Goal: Task Accomplishment & Management: Use online tool/utility

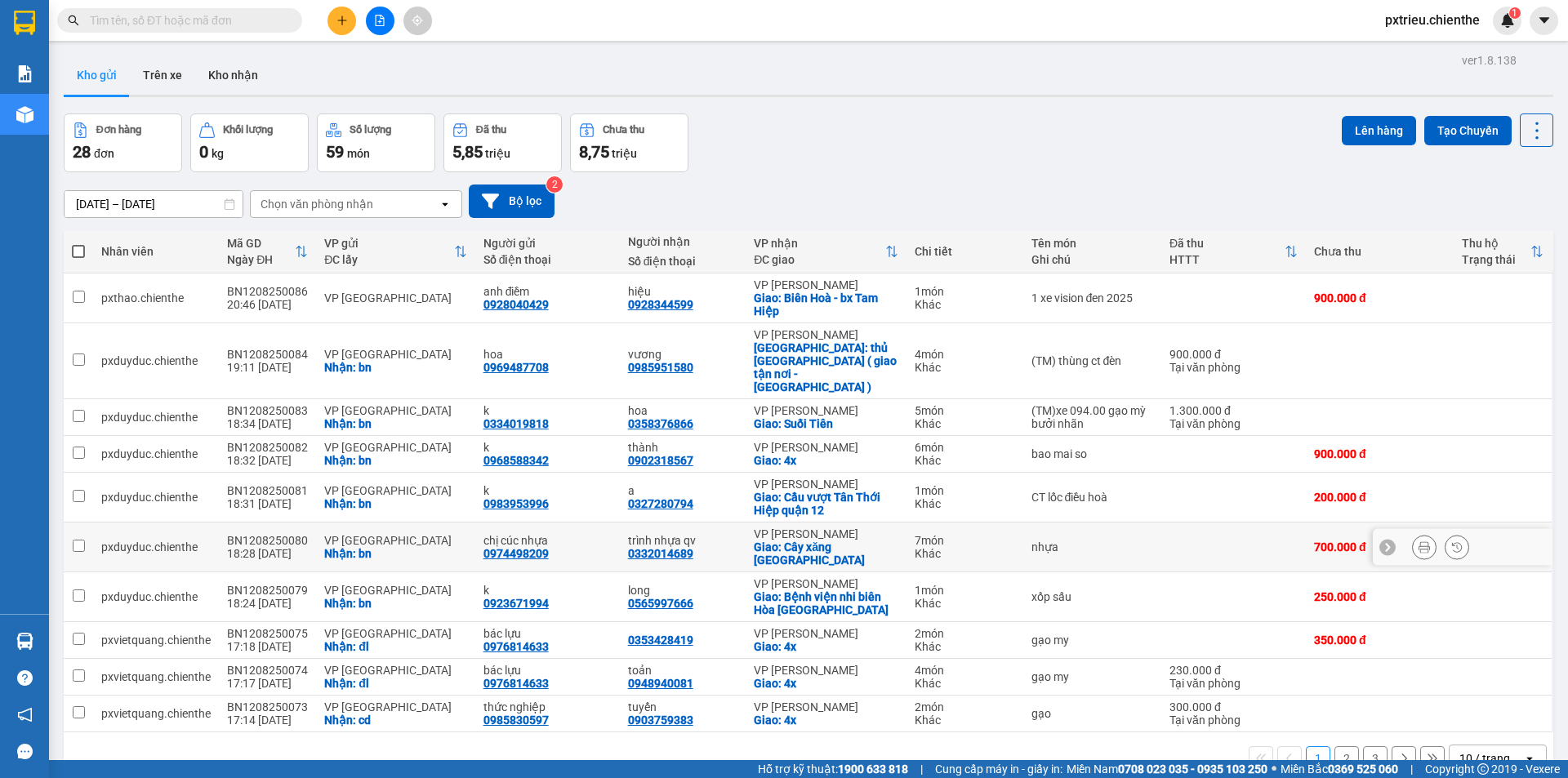
click at [372, 547] on div "Nhận: bn" at bounding box center [394, 554] width 142 height 13
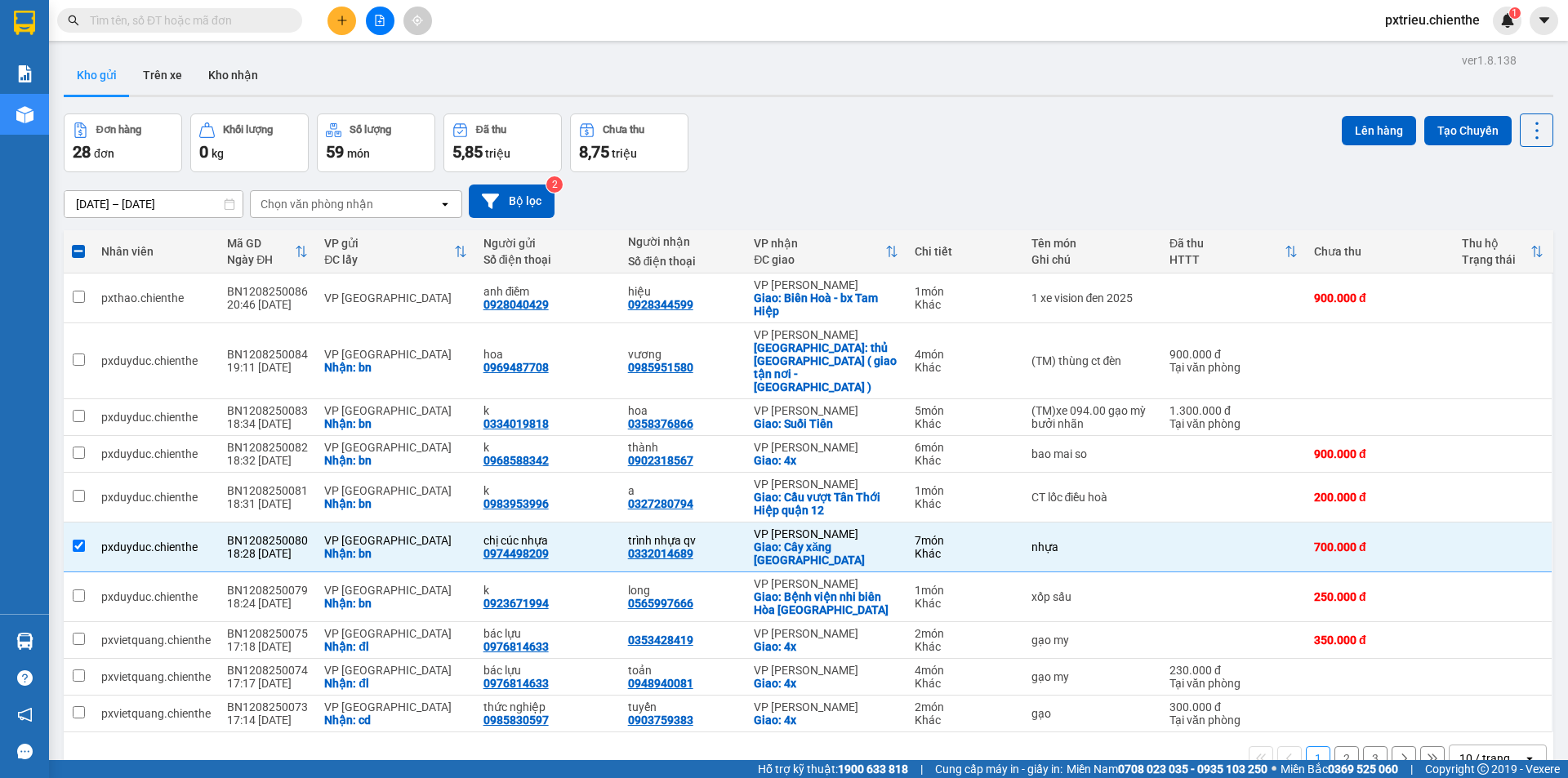
click at [1509, 745] on div "10 / trang" at bounding box center [1486, 758] width 73 height 26
click at [1492, 634] on div "50 / trang" at bounding box center [1485, 624] width 98 height 29
checkbox input "false"
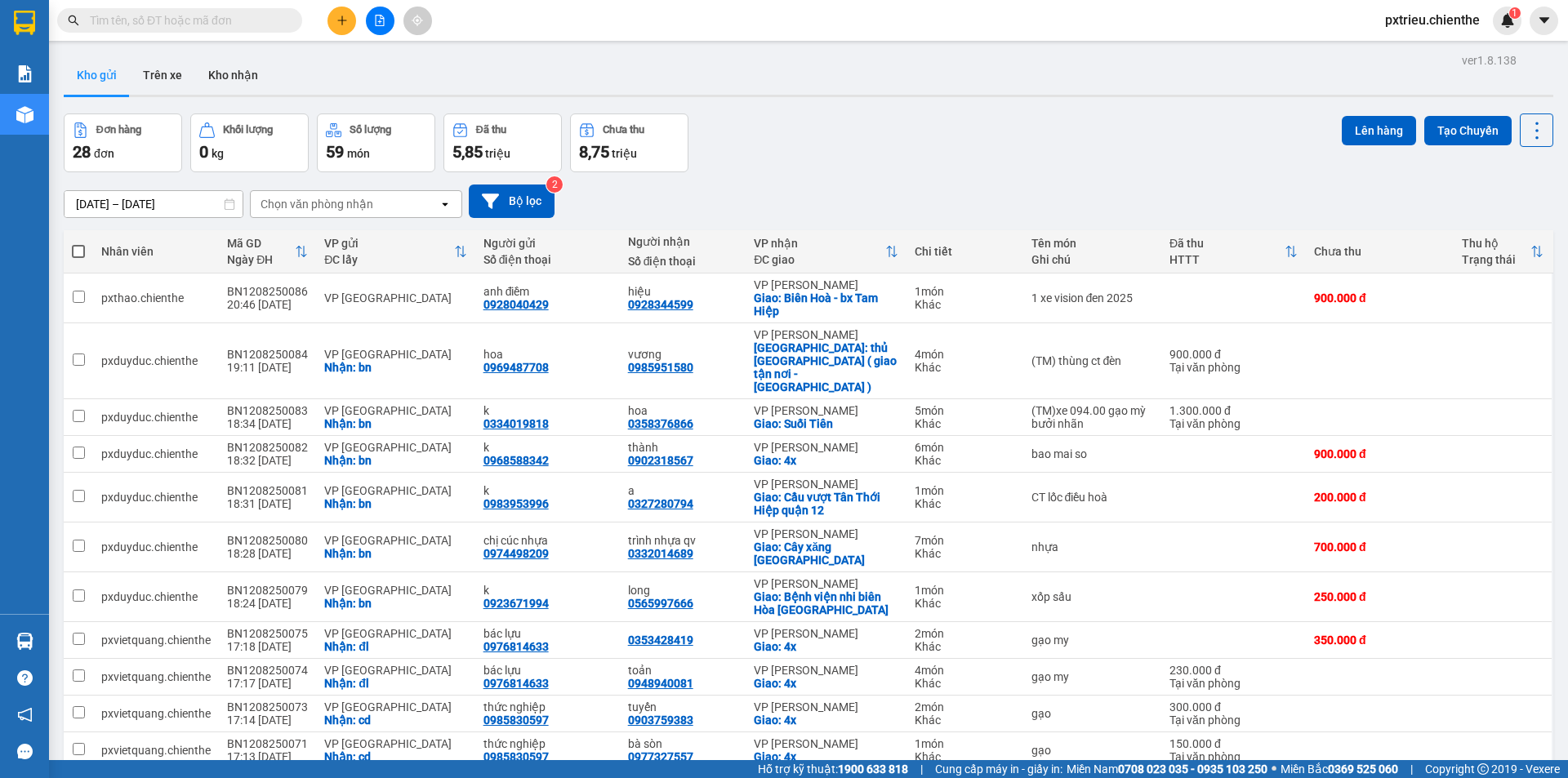
scroll to position [163, 0]
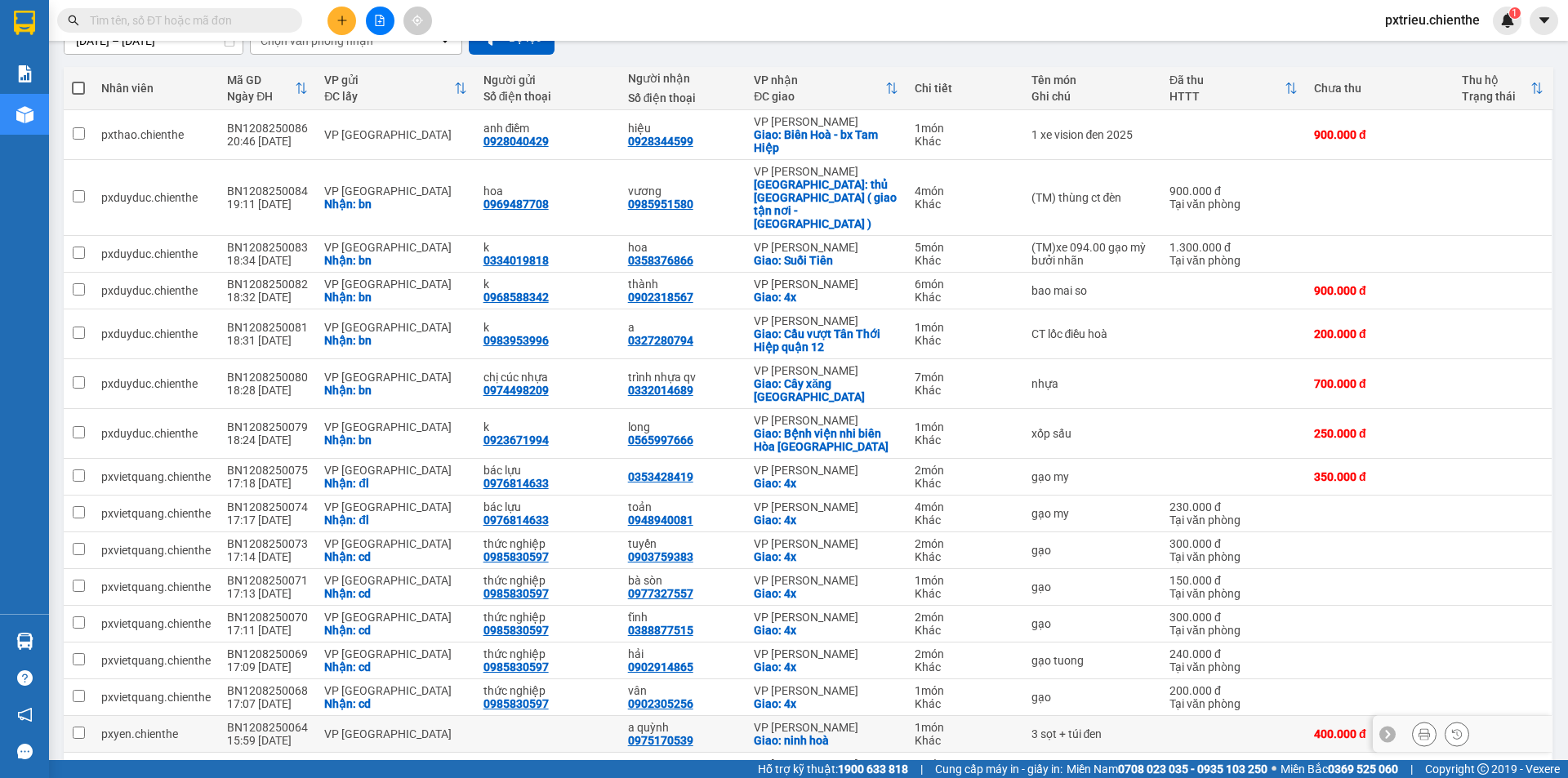
click at [336, 727] on div "VP [GEOGRAPHIC_DATA]" at bounding box center [394, 734] width 142 height 13
checkbox input "true"
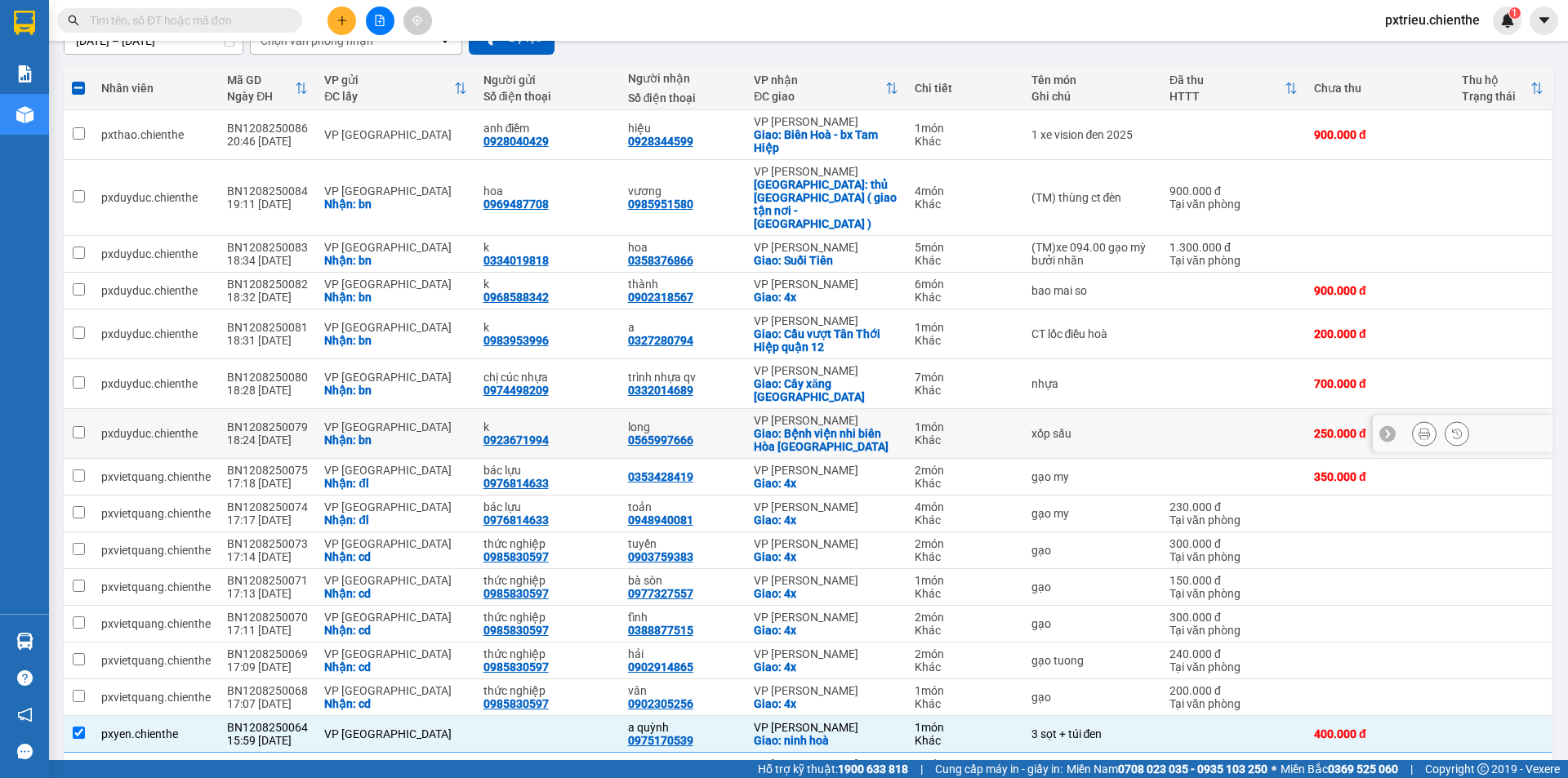
click at [374, 434] on div "Nhận: bn" at bounding box center [394, 440] width 142 height 13
checkbox input "true"
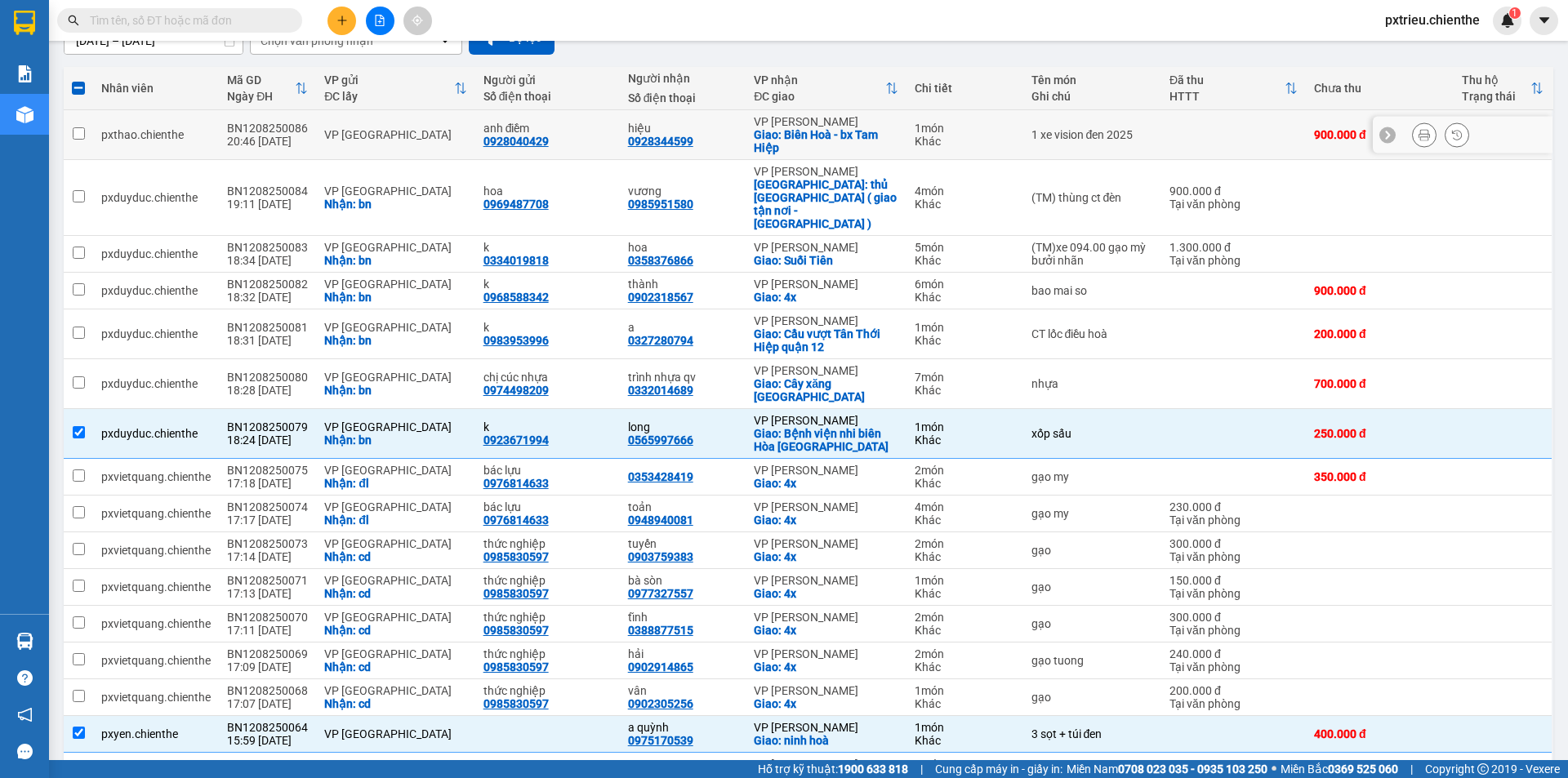
scroll to position [0, 0]
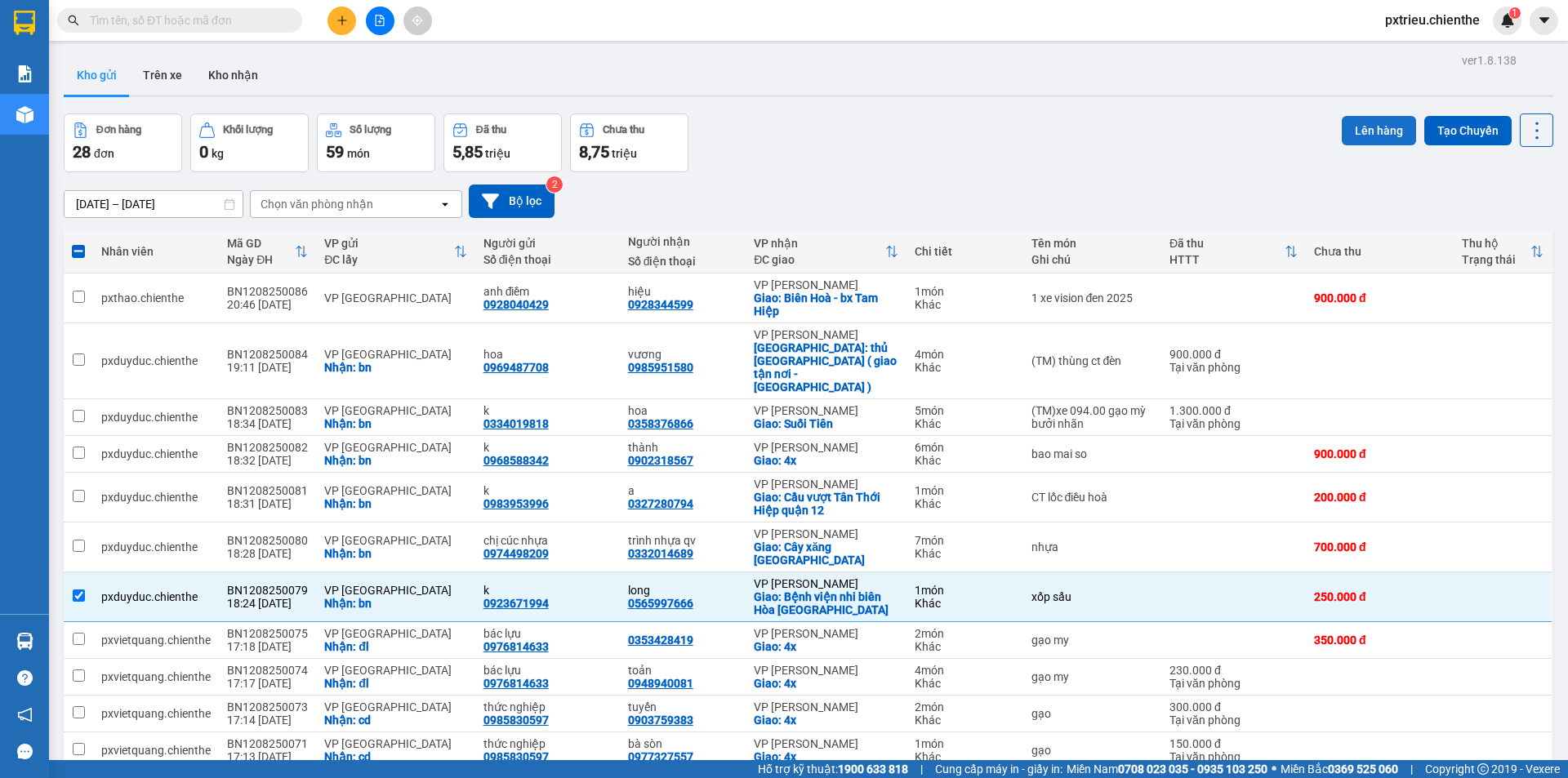
click at [1366, 129] on button "Lên hàng" at bounding box center [1378, 130] width 74 height 29
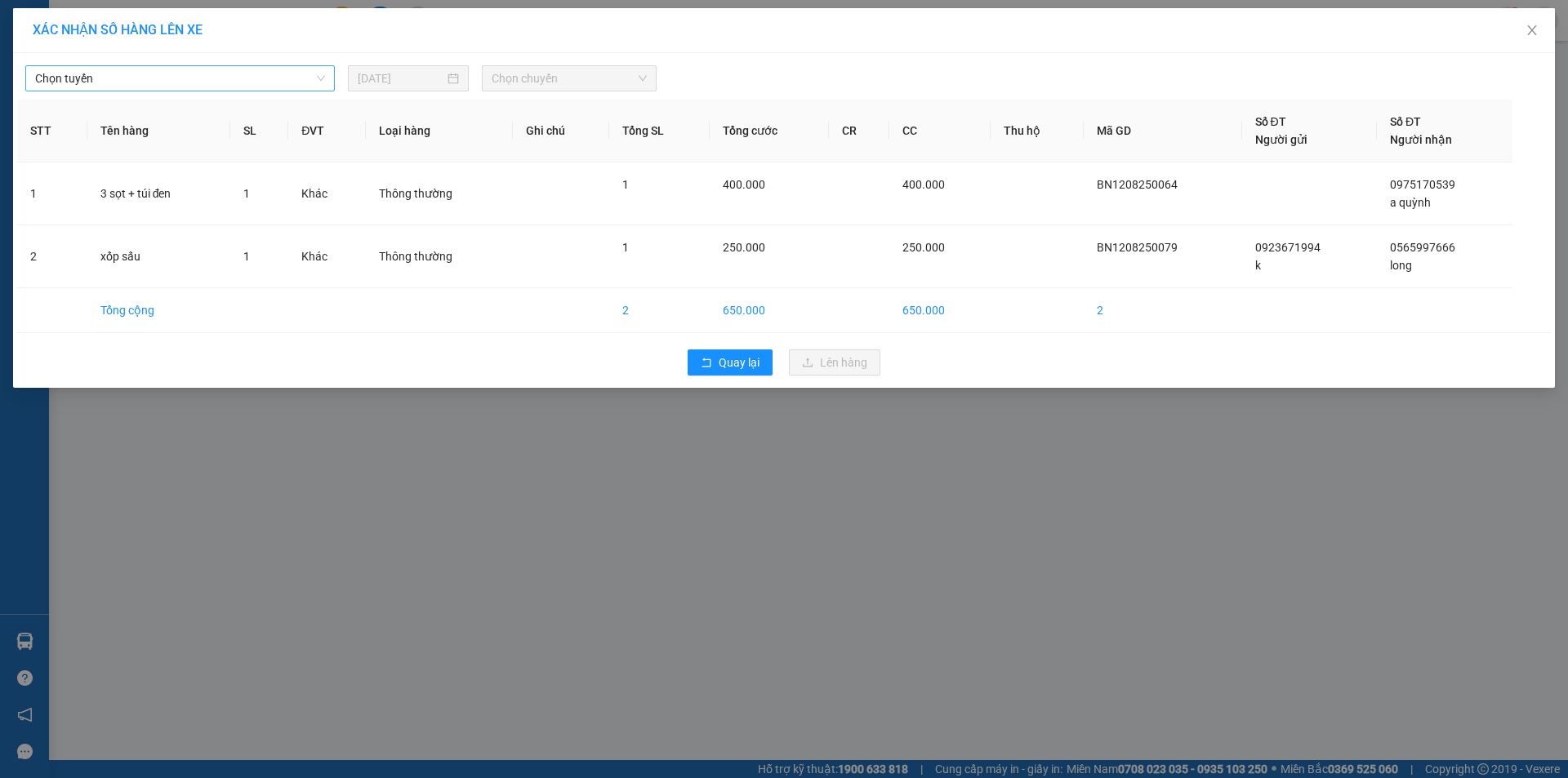
click at [319, 86] on span "Chọn tuyến" at bounding box center [179, 78] width 290 height 24
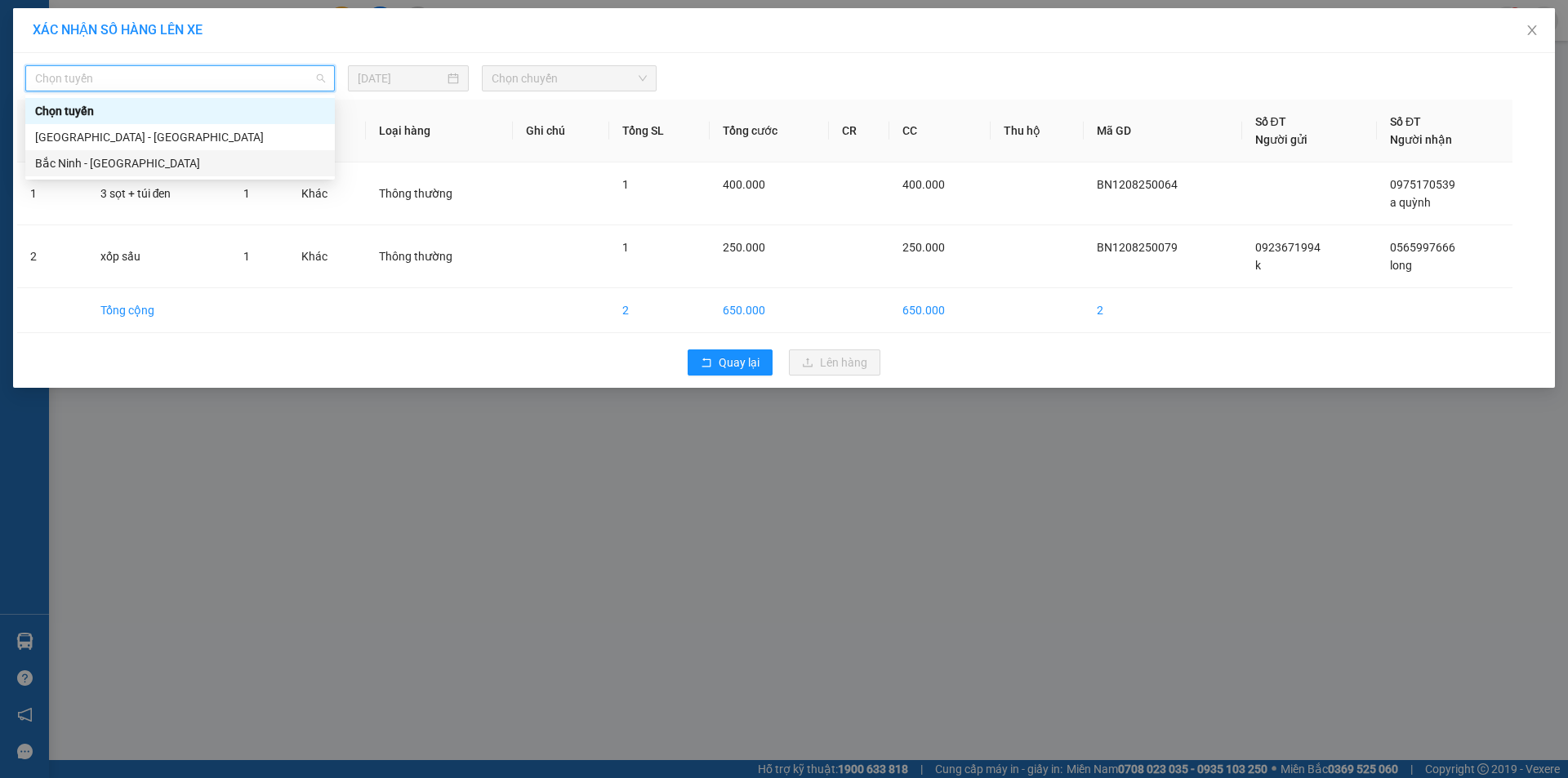
click at [208, 167] on div "Bắc Ninh - Hồ Chí Minh" at bounding box center [179, 162] width 290 height 18
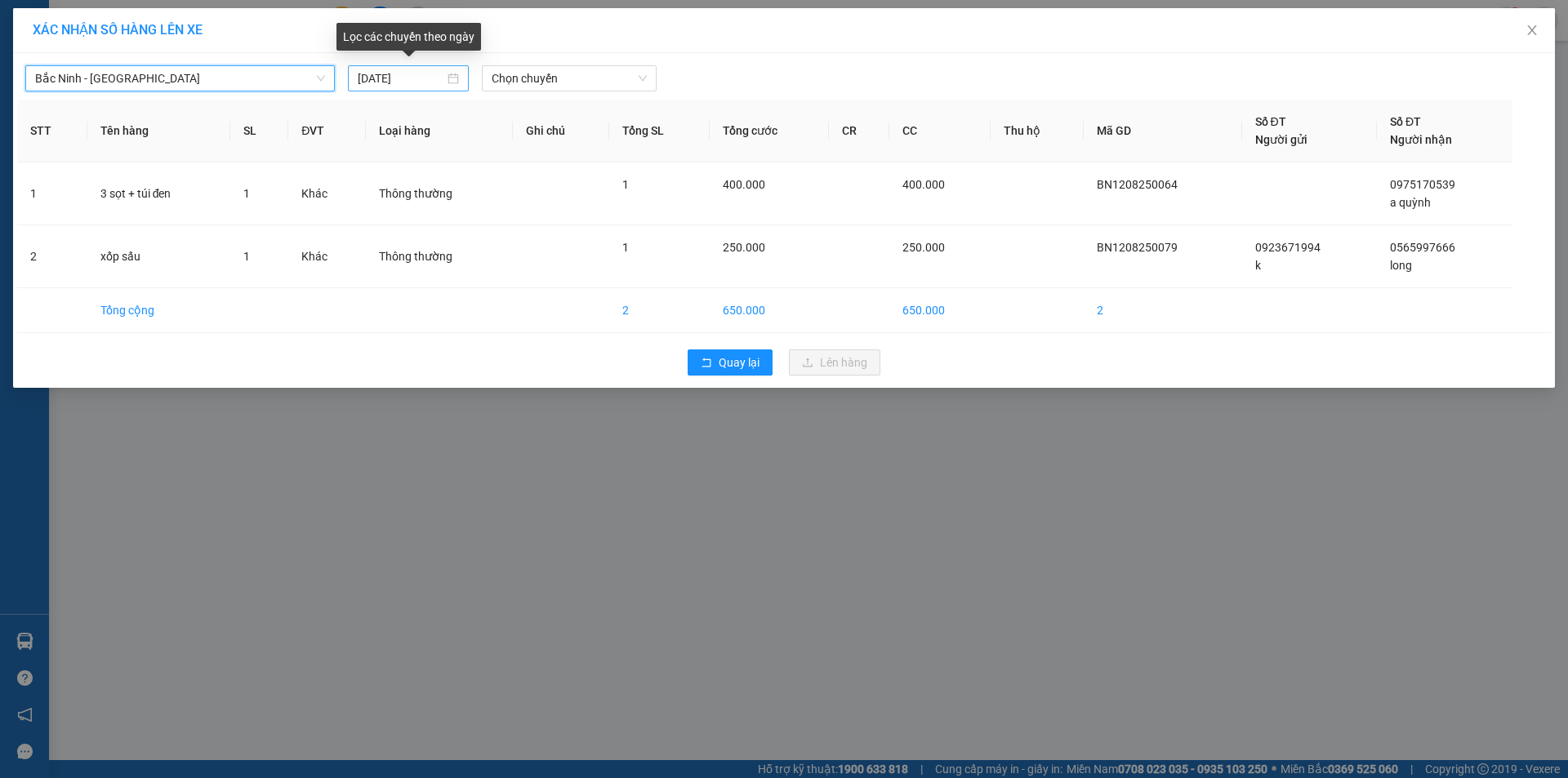
click at [455, 75] on div "[DATE]" at bounding box center [408, 78] width 101 height 18
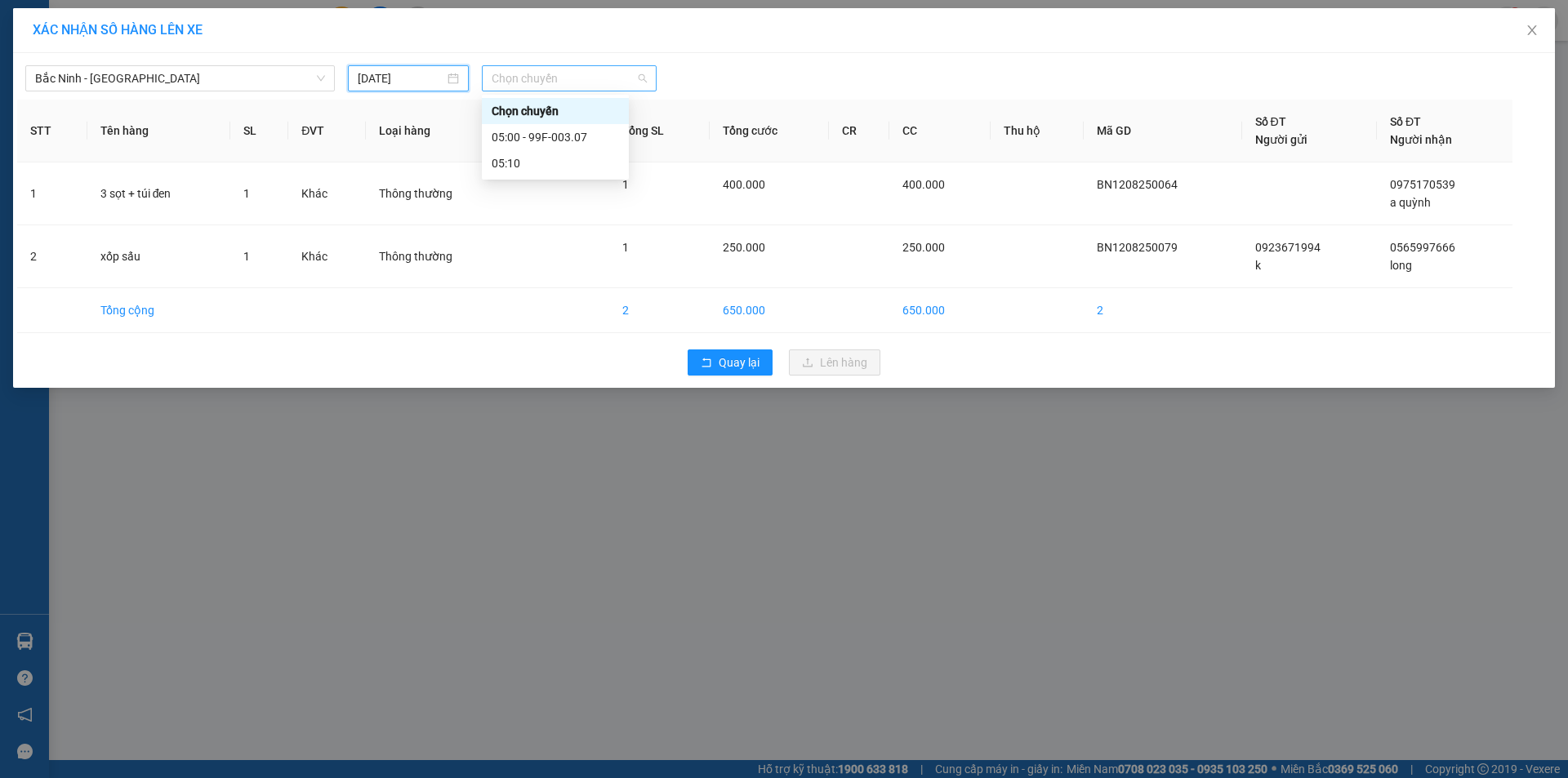
click at [594, 75] on span "Chọn chuyến" at bounding box center [569, 78] width 155 height 24
click at [558, 508] on div "XÁC NHẬN SỐ HÀNG LÊN XE Bắc Ninh - Hồ Chí Minh 13/08/2025 Chọn chuyến STT Tên h…" at bounding box center [784, 389] width 1568 height 778
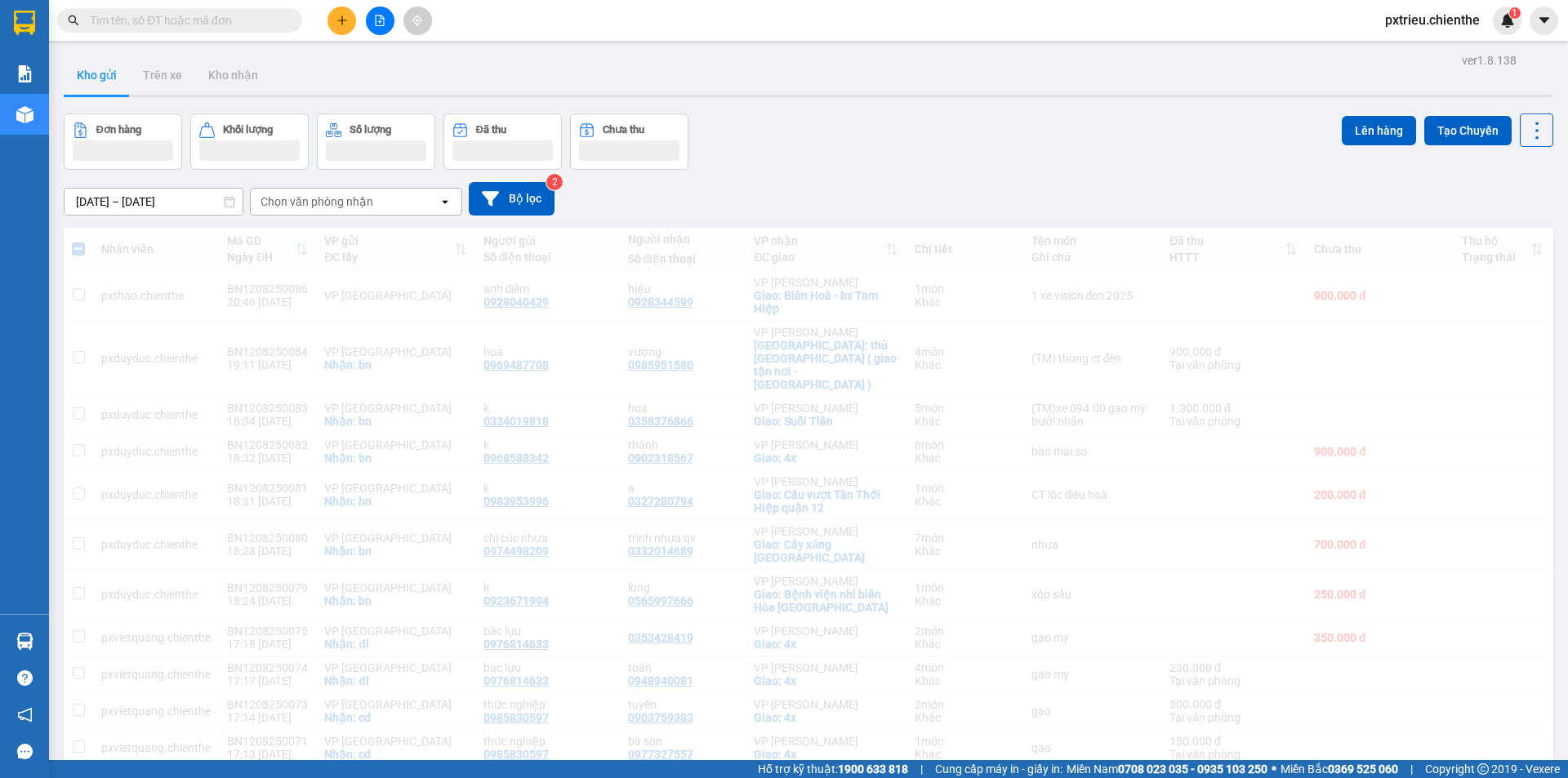
click at [616, 78] on div "Kho gửi Trên xe Kho nhận" at bounding box center [808, 77] width 1490 height 43
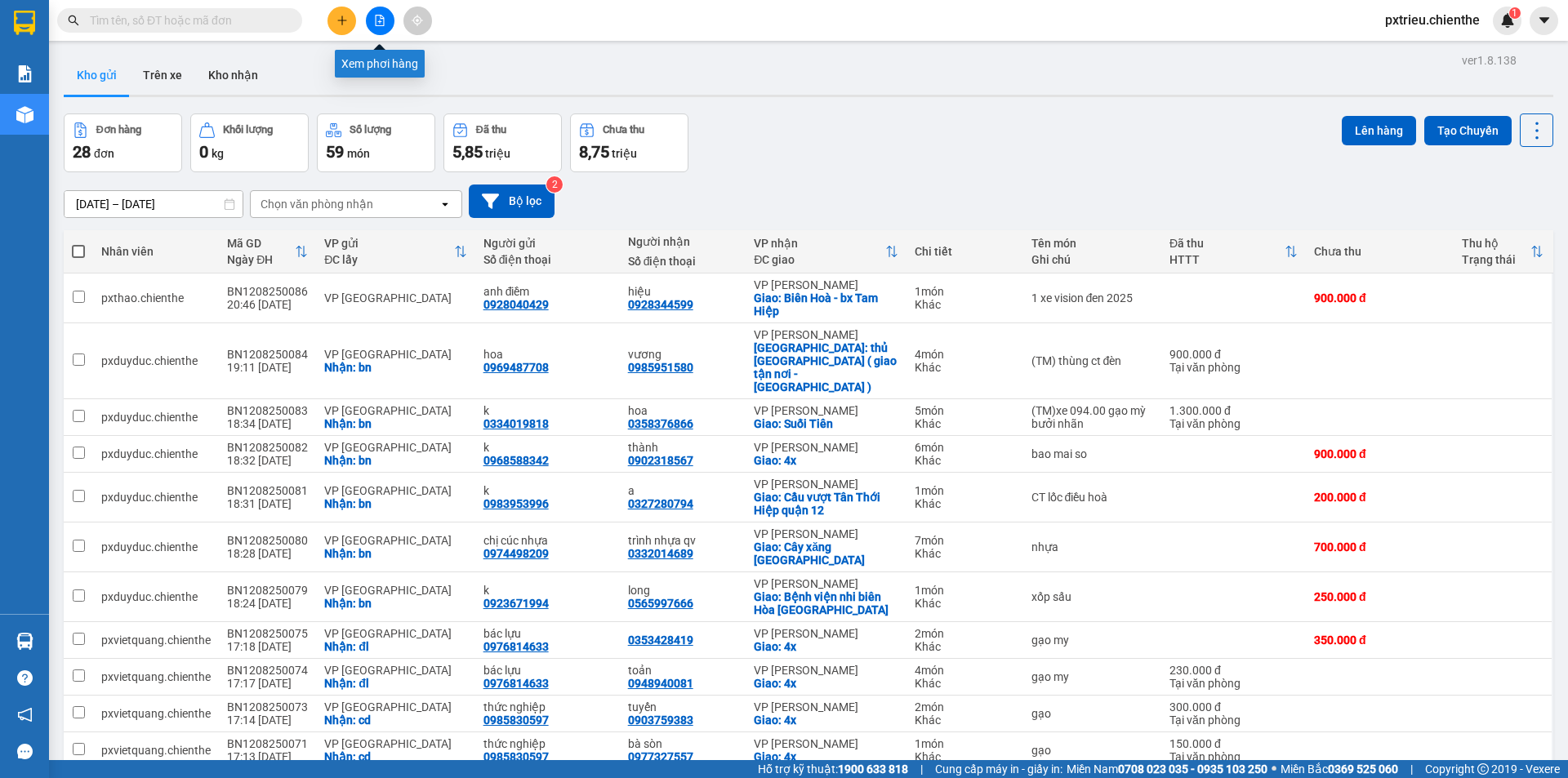
click at [380, 22] on icon "file-add" at bounding box center [379, 21] width 11 height 11
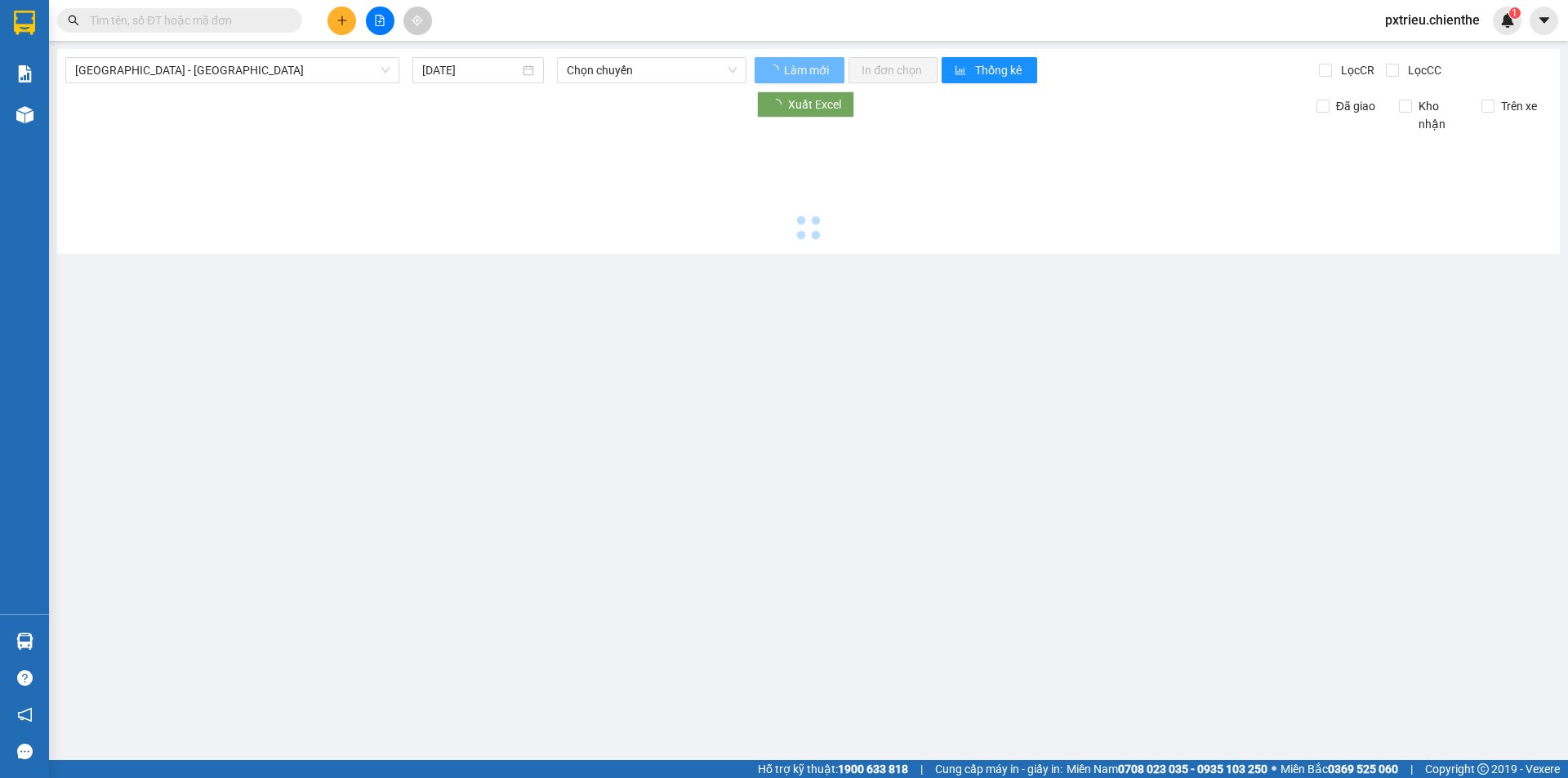
type input "[DATE]"
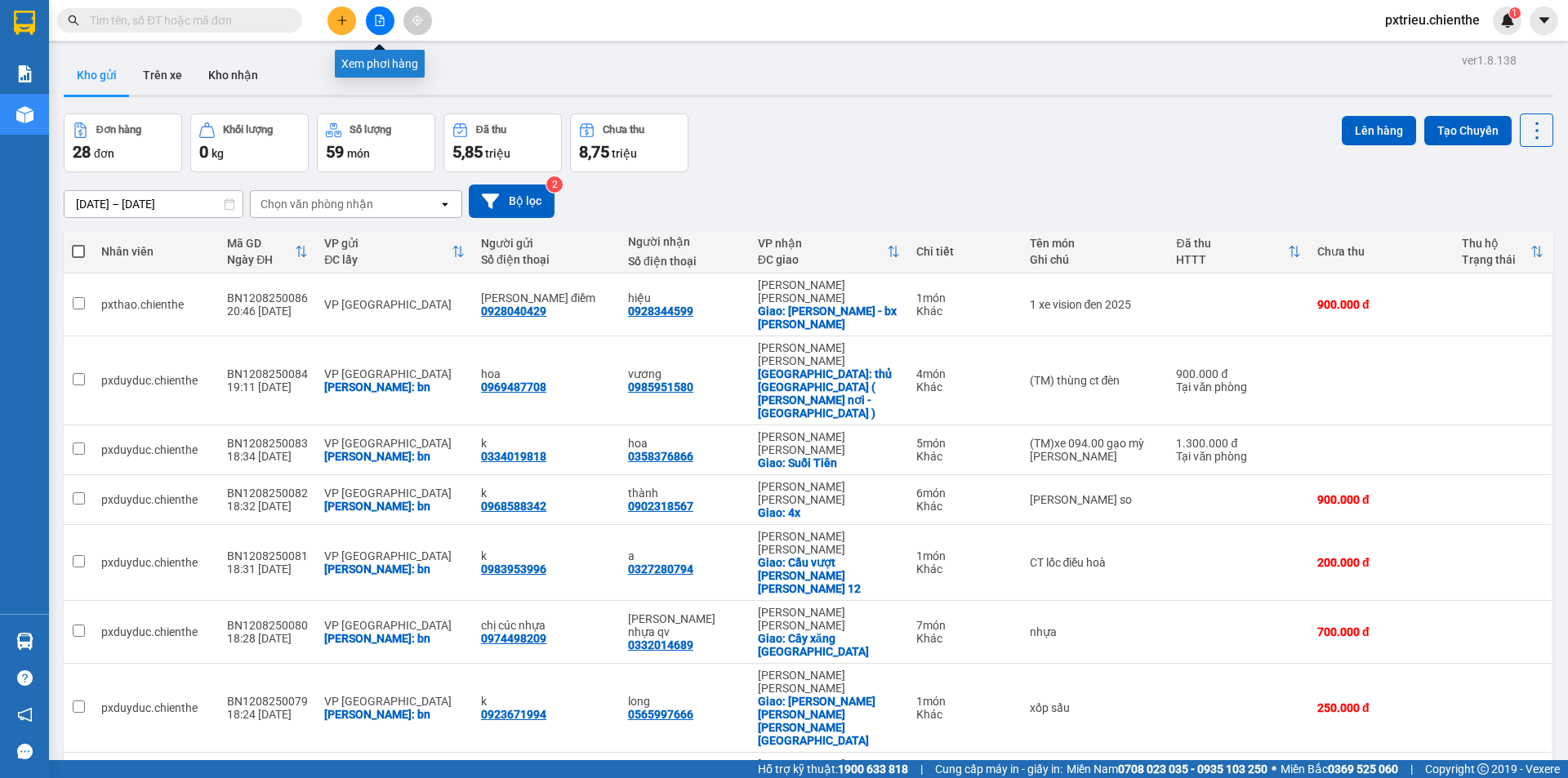
click at [377, 23] on icon "file-add" at bounding box center [379, 21] width 11 height 11
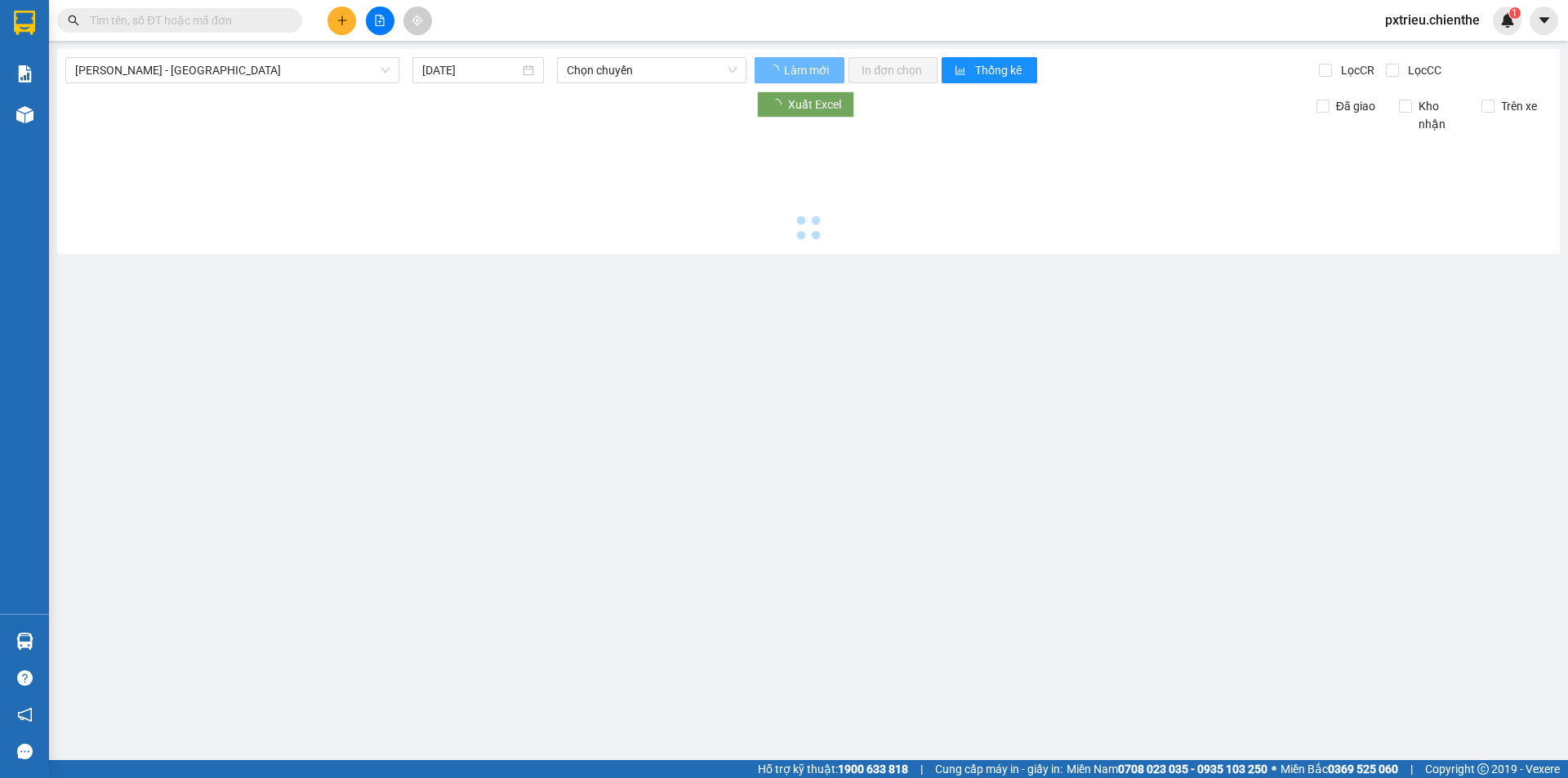
type input "13/08/2025"
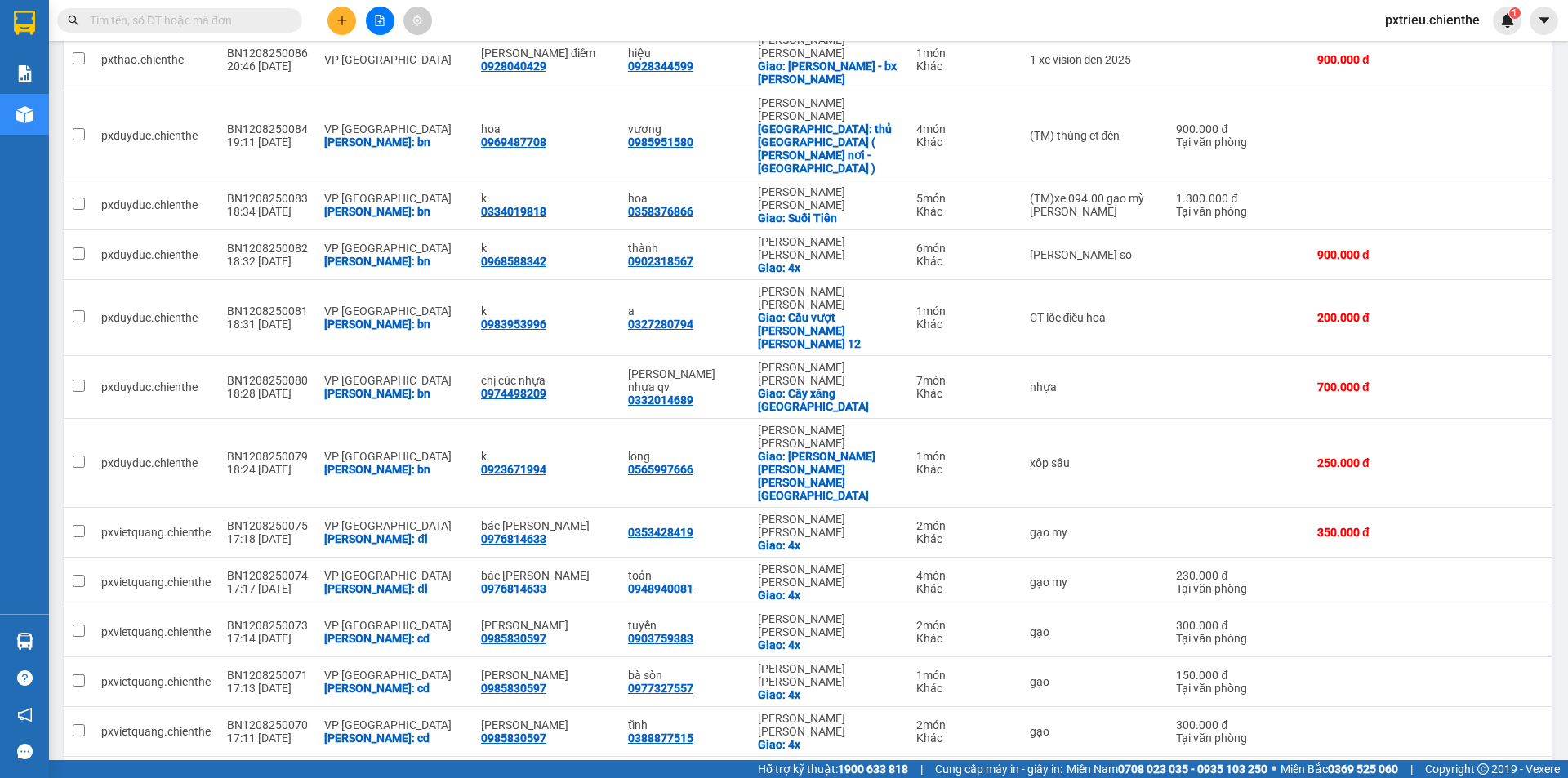
scroll to position [327, 0]
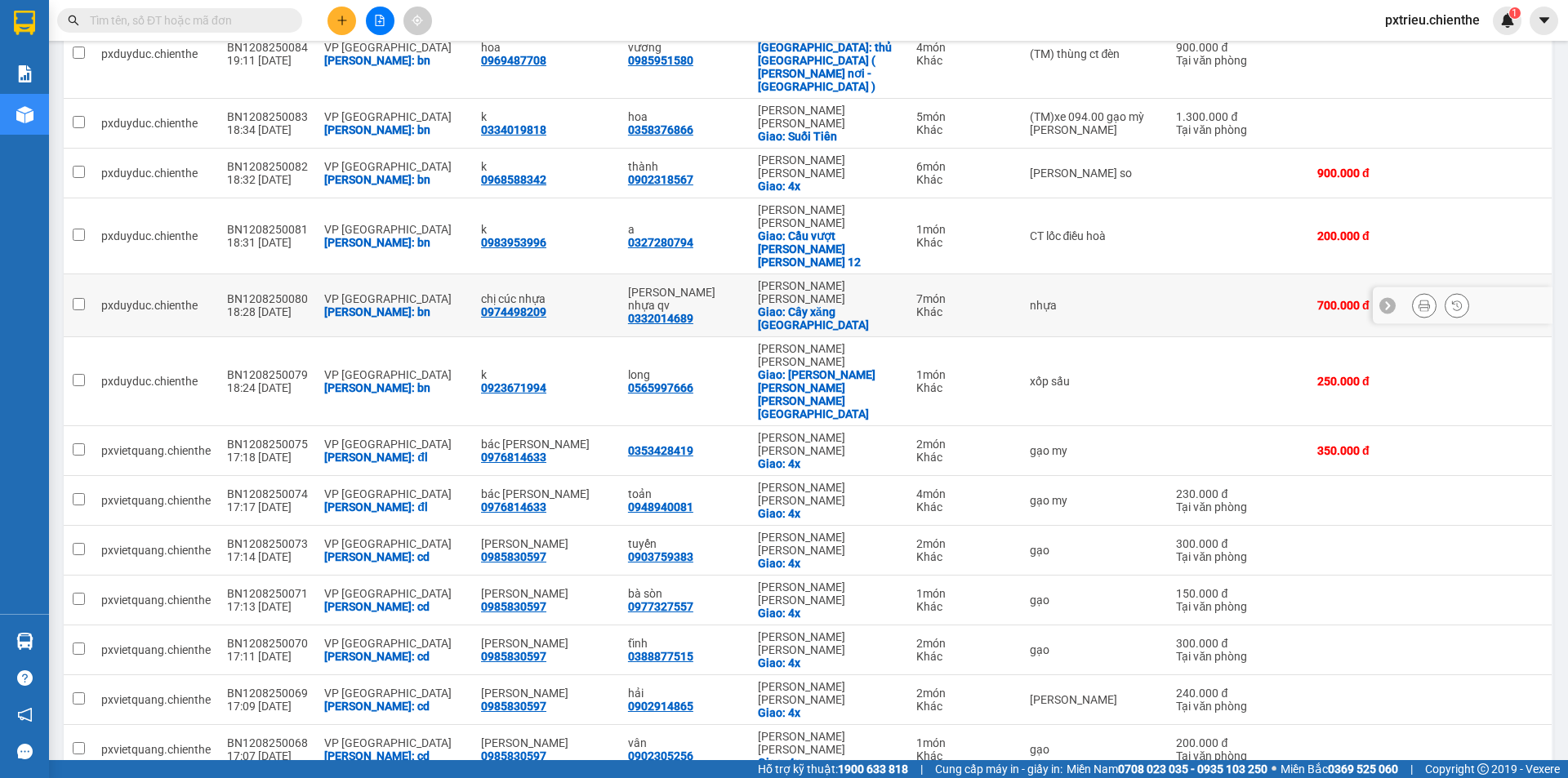
click at [411, 292] on div "VP [GEOGRAPHIC_DATA]" at bounding box center [394, 298] width 141 height 13
checkbox input "true"
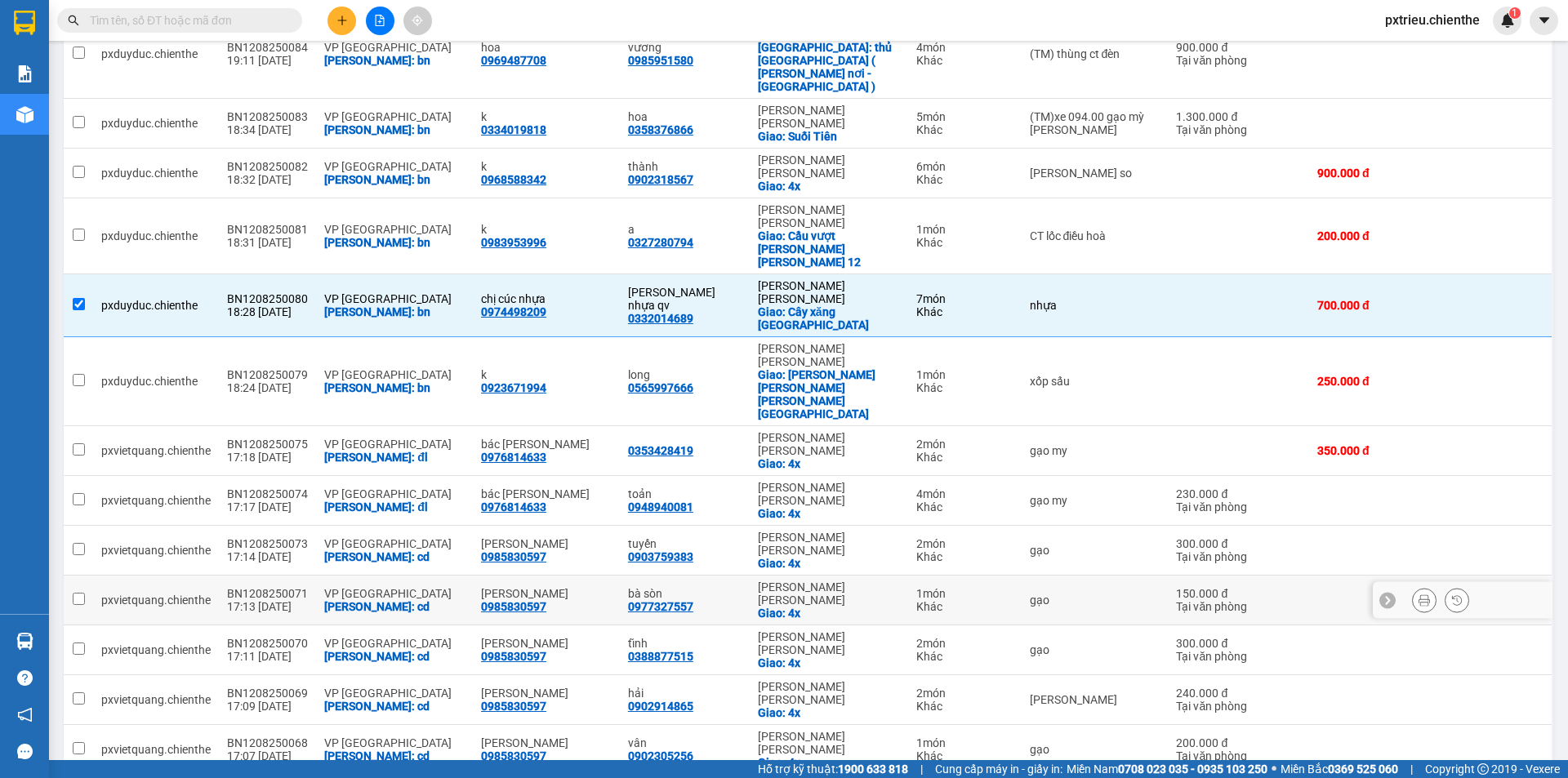
scroll to position [163, 0]
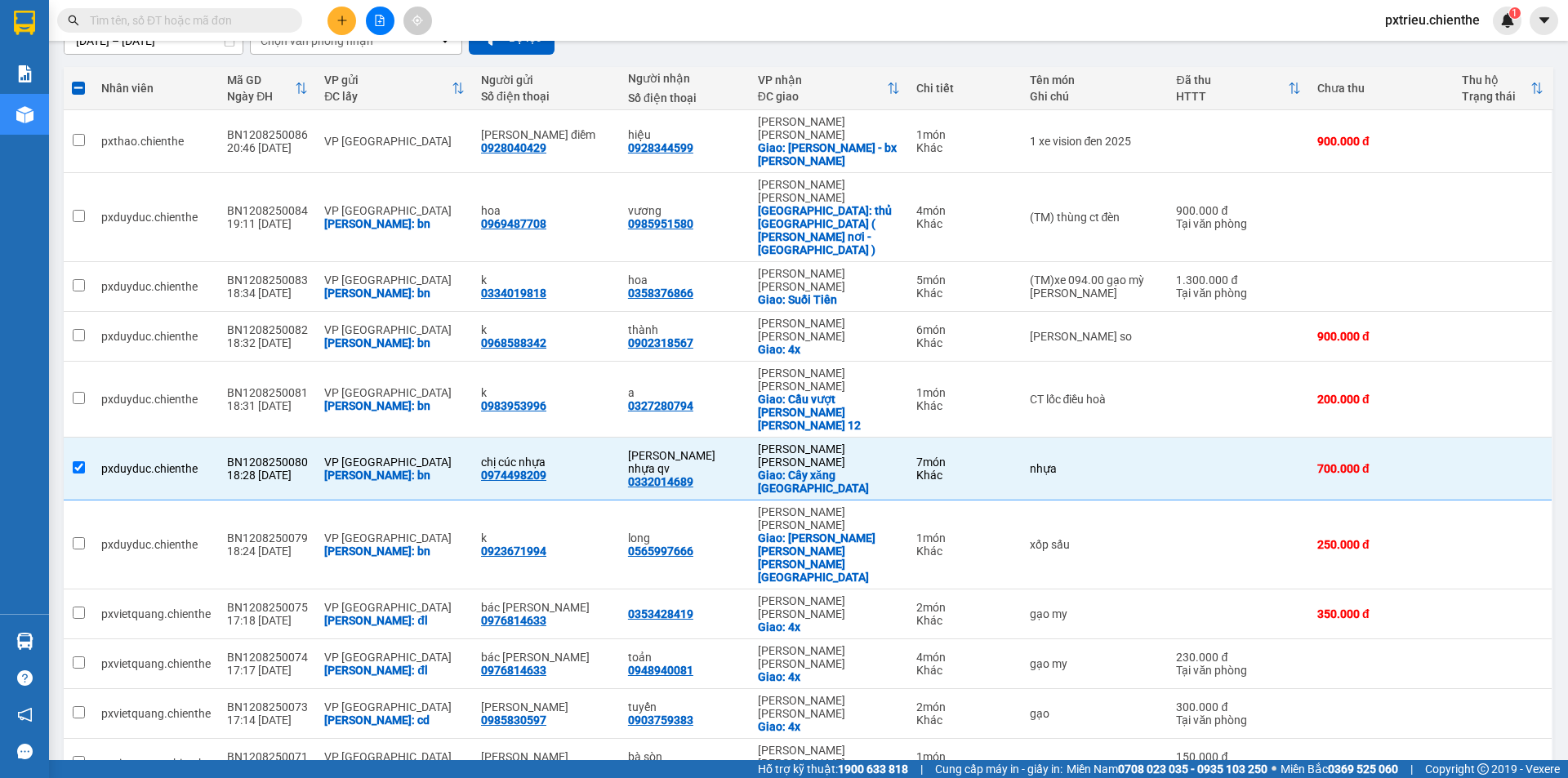
checkbox input "true"
click at [386, 531] on div "VP [GEOGRAPHIC_DATA]" at bounding box center [394, 538] width 141 height 13
checkbox input "true"
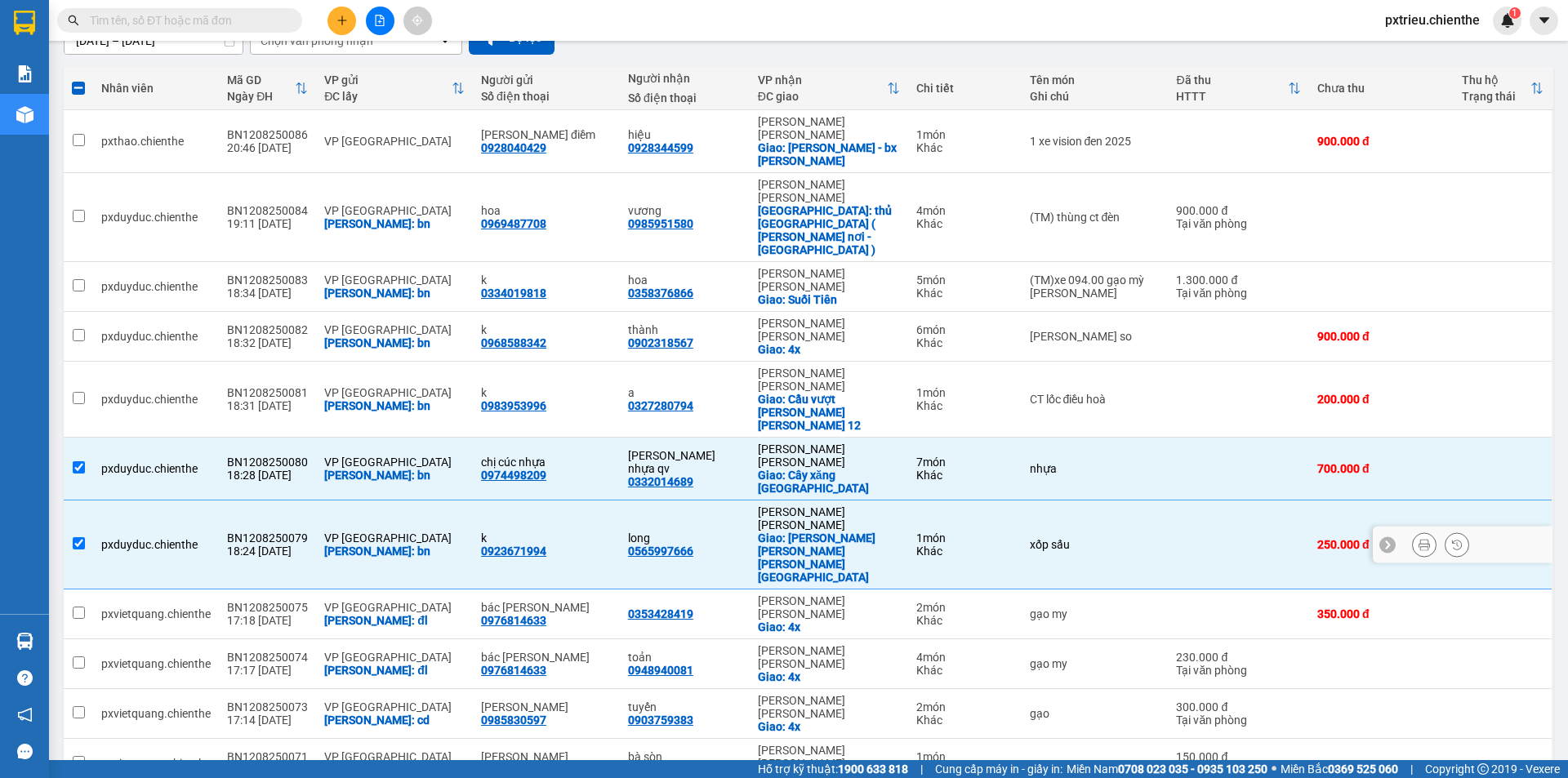
scroll to position [0, 0]
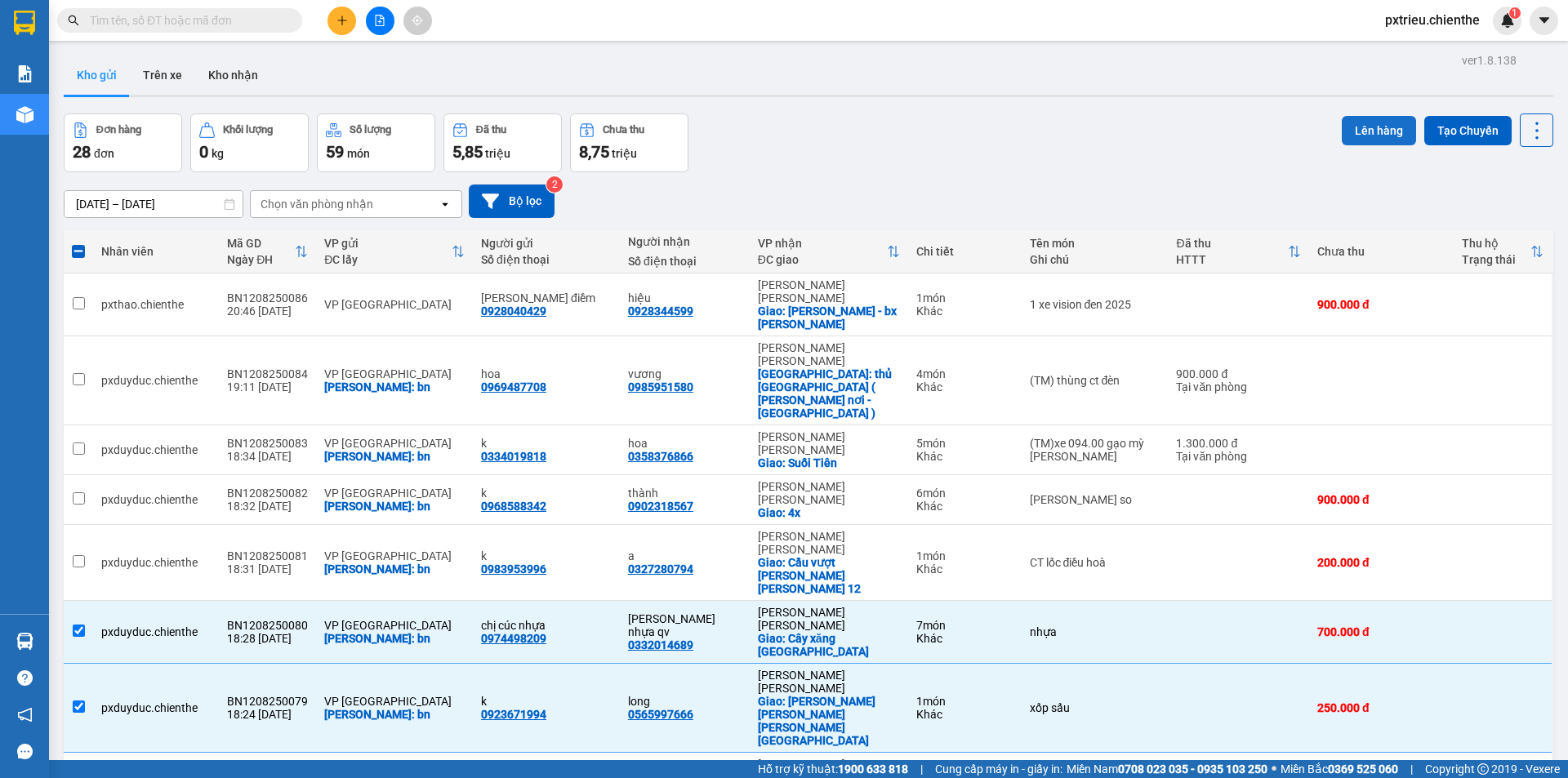
click at [1373, 121] on button "Lên hàng" at bounding box center [1378, 130] width 74 height 29
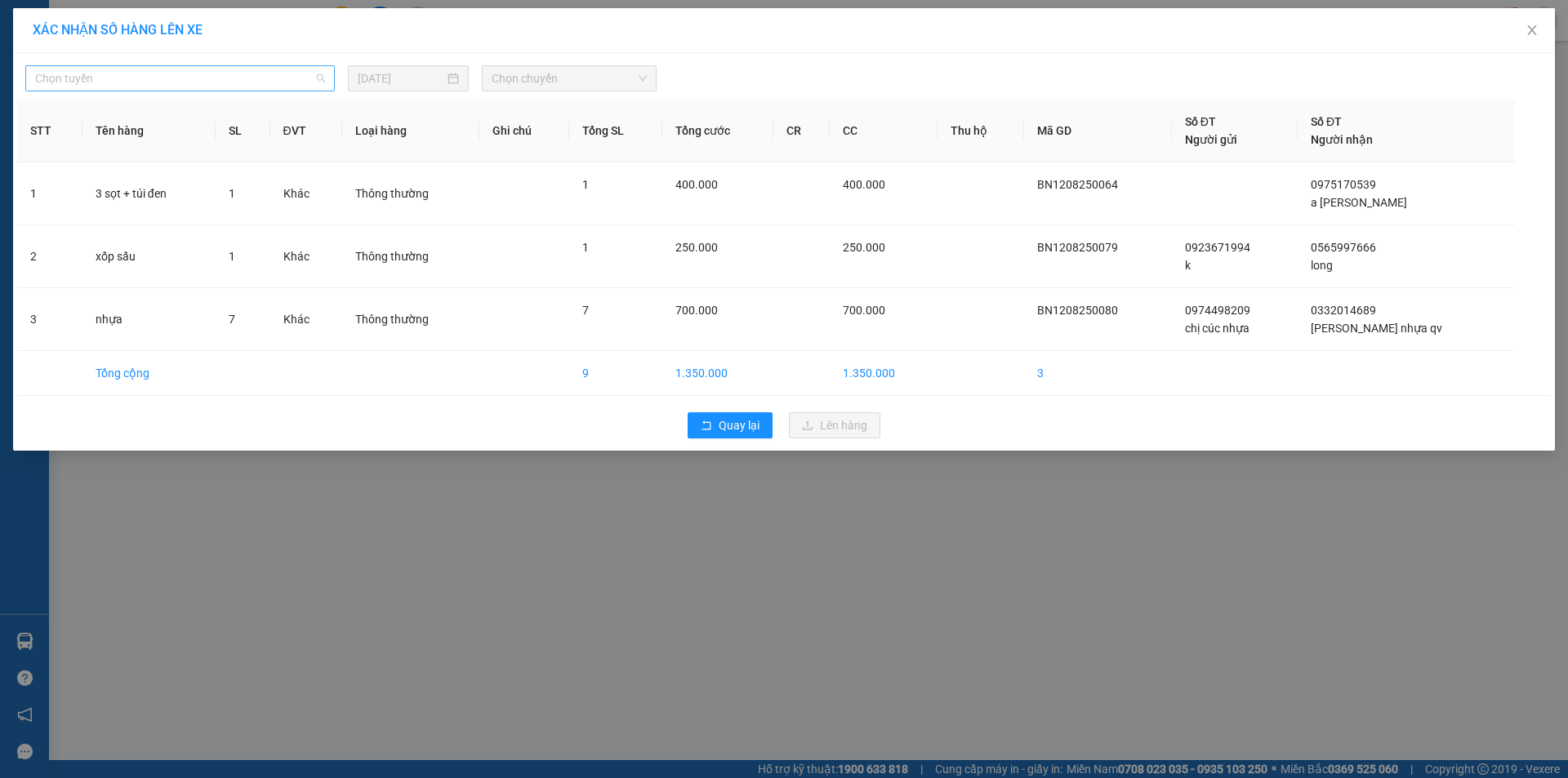
click at [284, 81] on span "Chọn tuyến" at bounding box center [179, 78] width 290 height 24
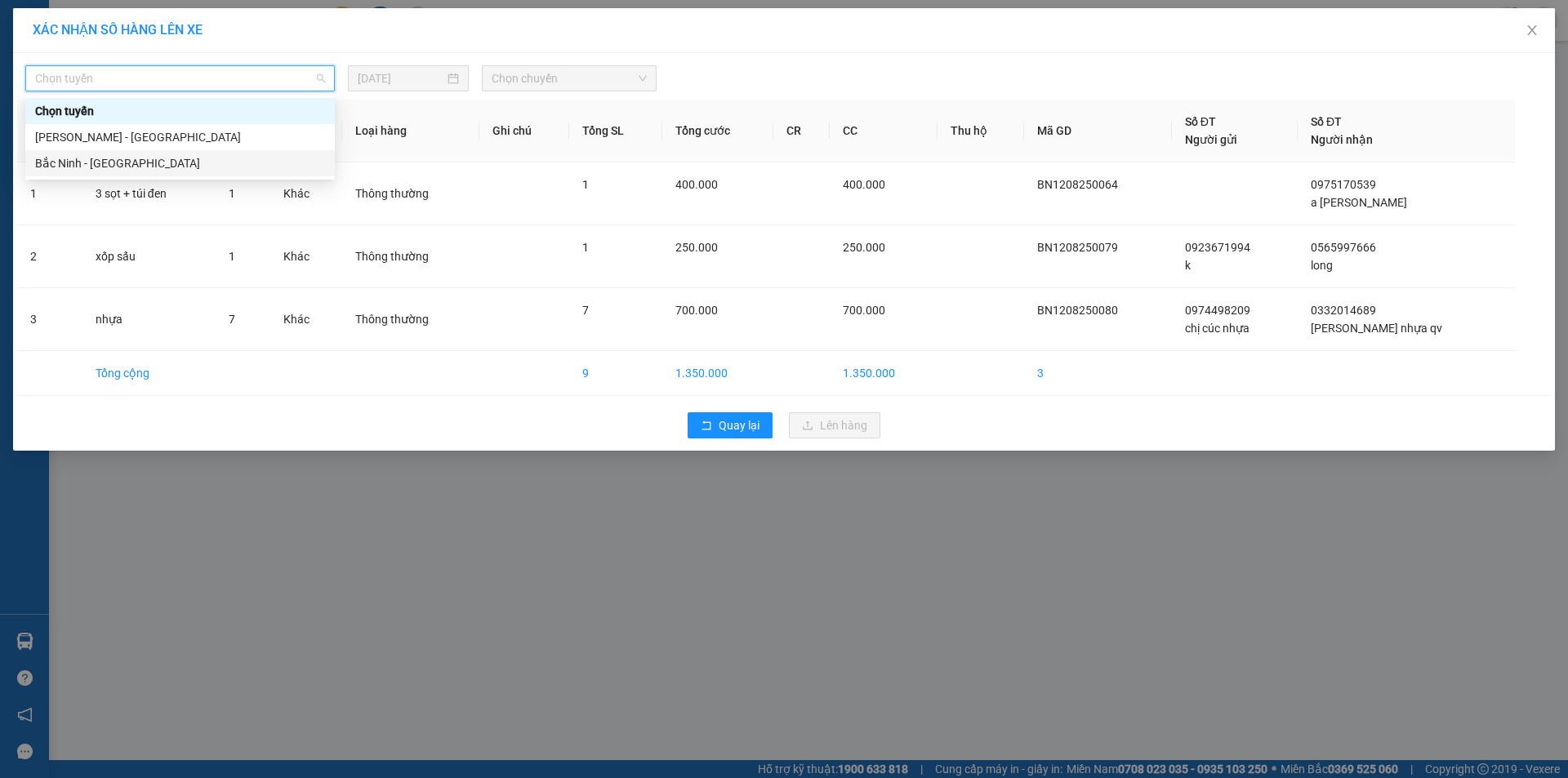
click at [177, 159] on div "Bắc Ninh - Hồ Chí Minh" at bounding box center [179, 162] width 290 height 18
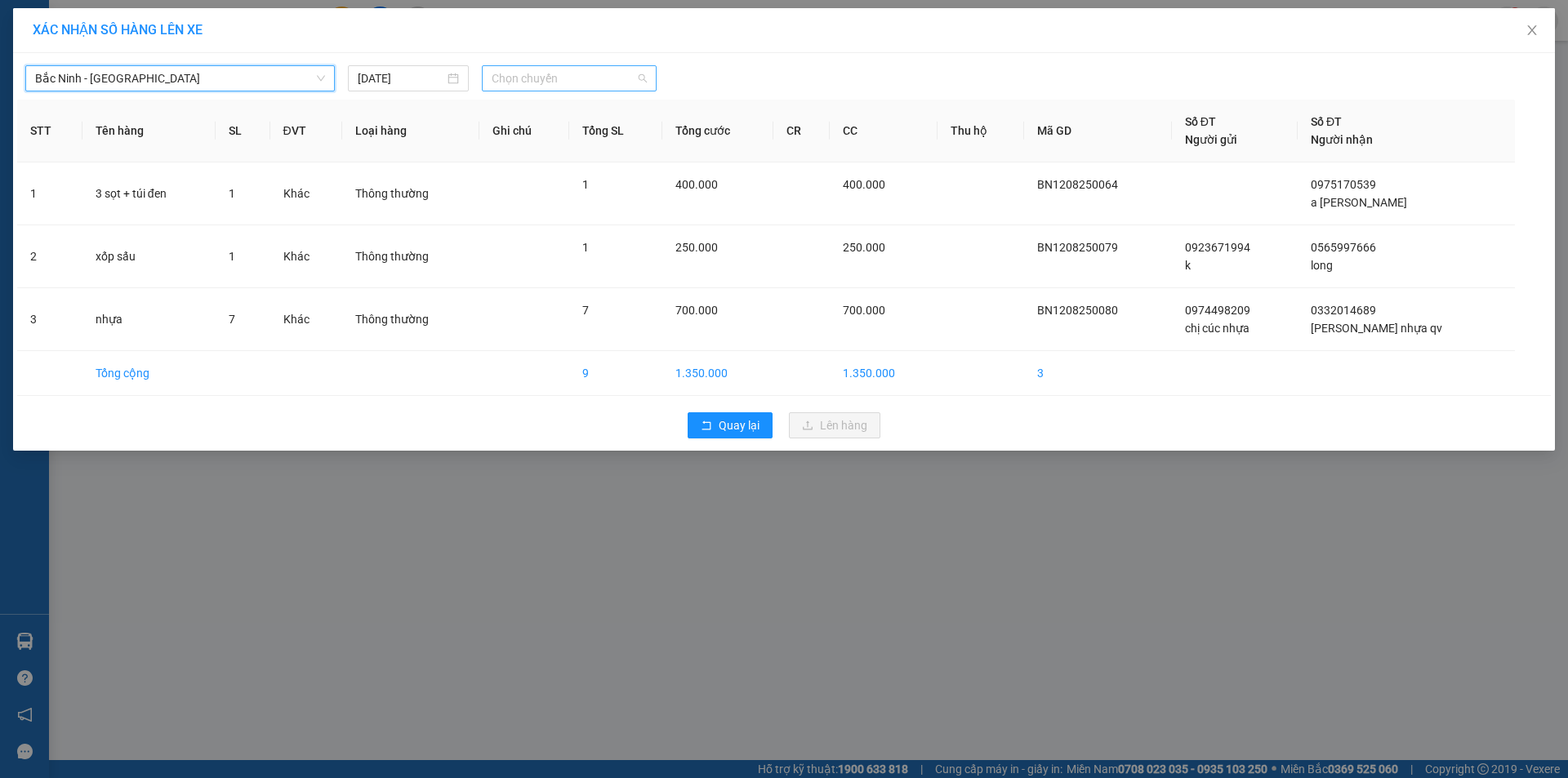
click at [574, 72] on span "Chọn chuyến" at bounding box center [569, 78] width 155 height 24
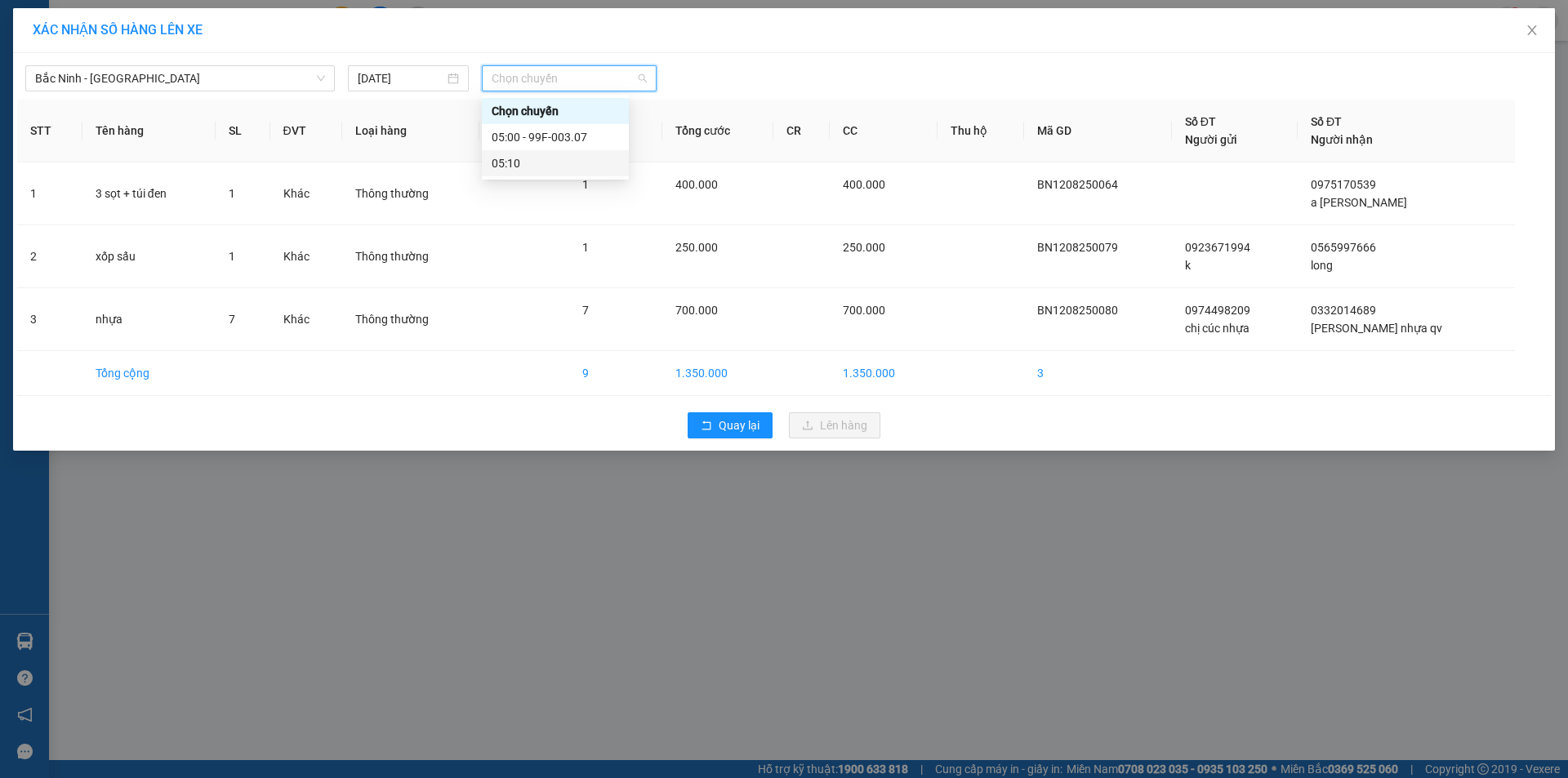
click at [529, 169] on div "05:10" at bounding box center [556, 162] width 128 height 18
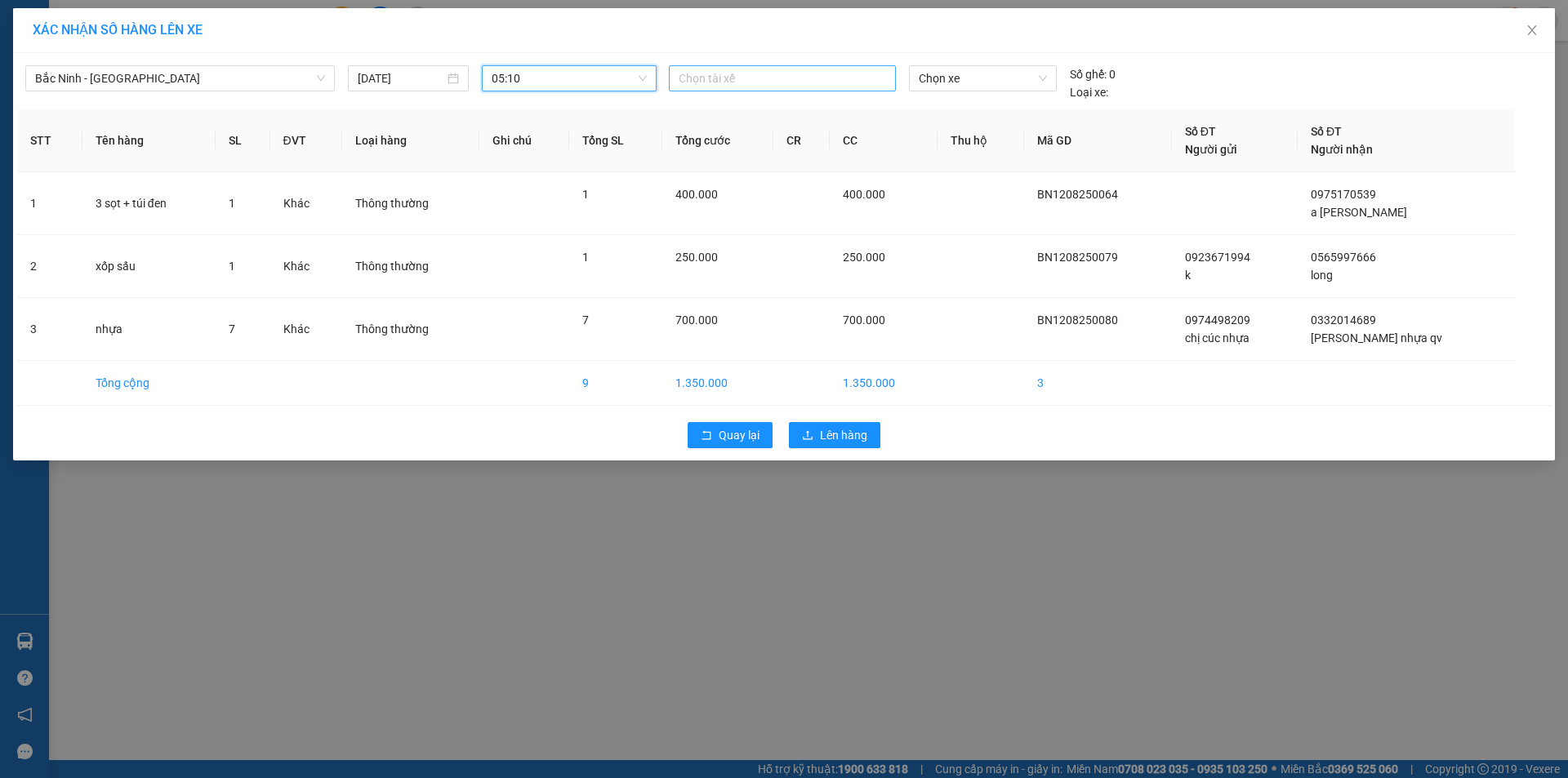
click at [832, 74] on div at bounding box center [782, 78] width 219 height 20
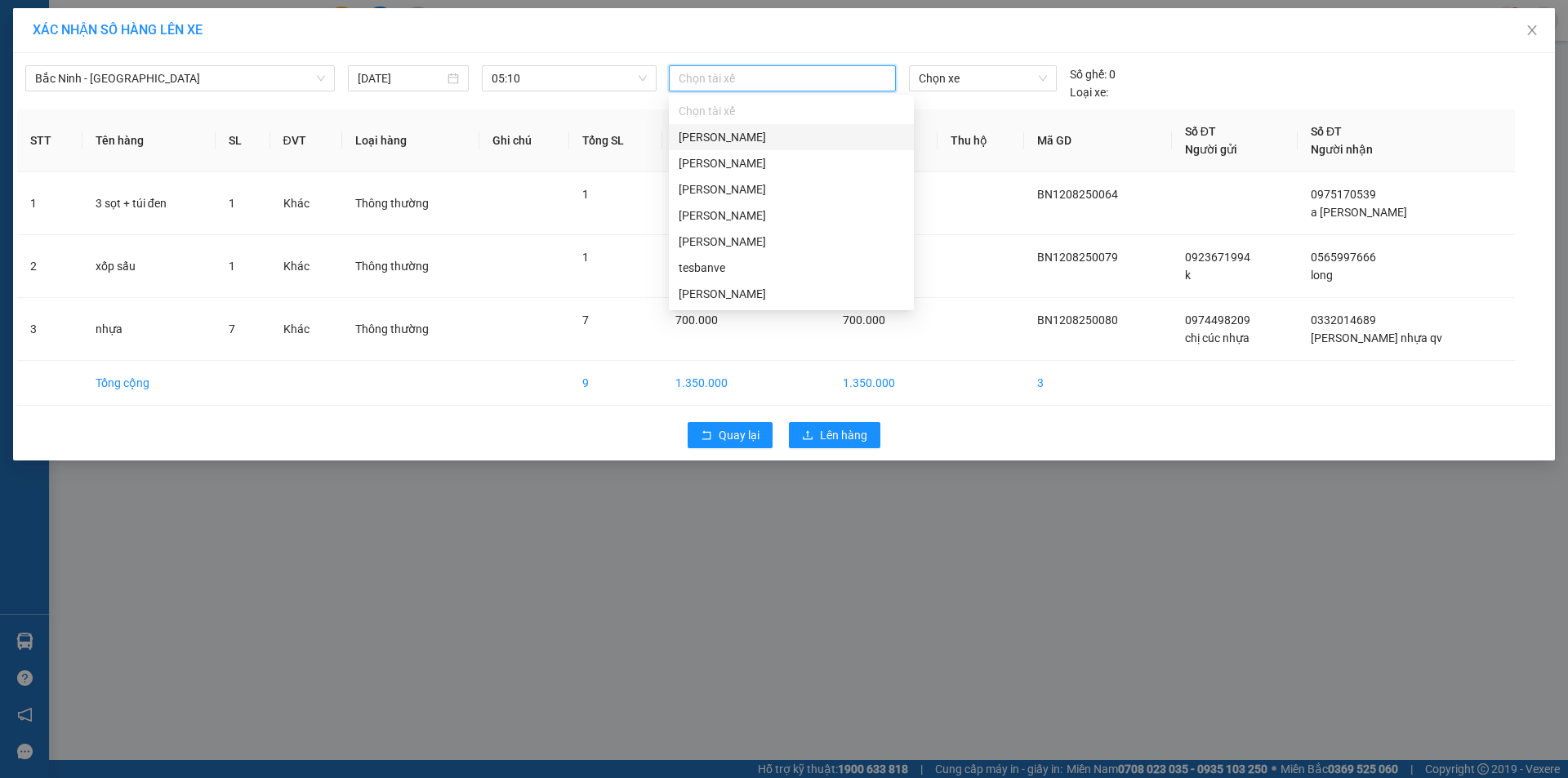
click at [783, 134] on div "Nguyễn Xuân Tân" at bounding box center [792, 137] width 225 height 18
click at [723, 271] on div "tesbanve" at bounding box center [792, 267] width 225 height 18
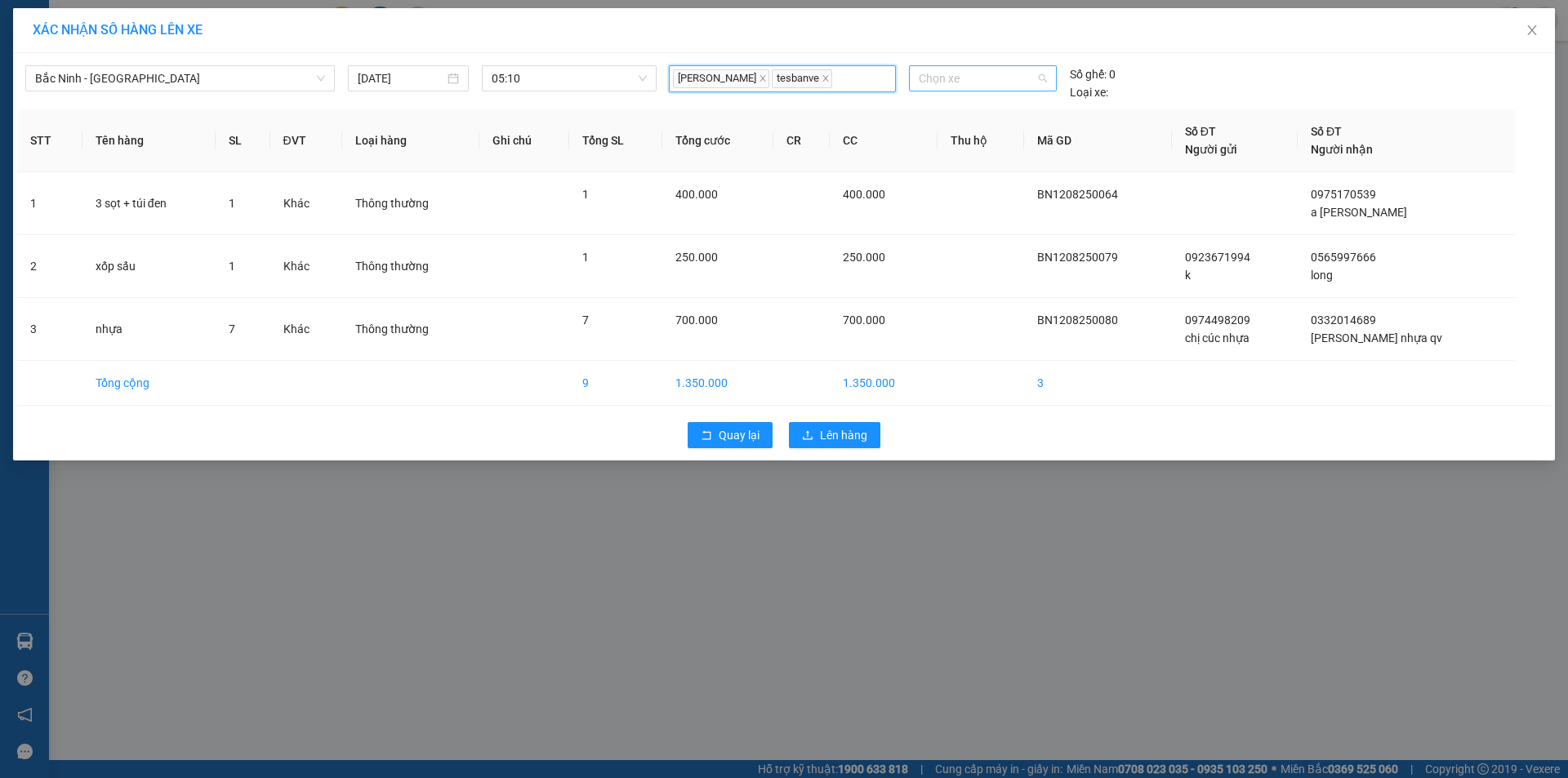
click at [1006, 66] on span "Chọn xe" at bounding box center [983, 78] width 128 height 24
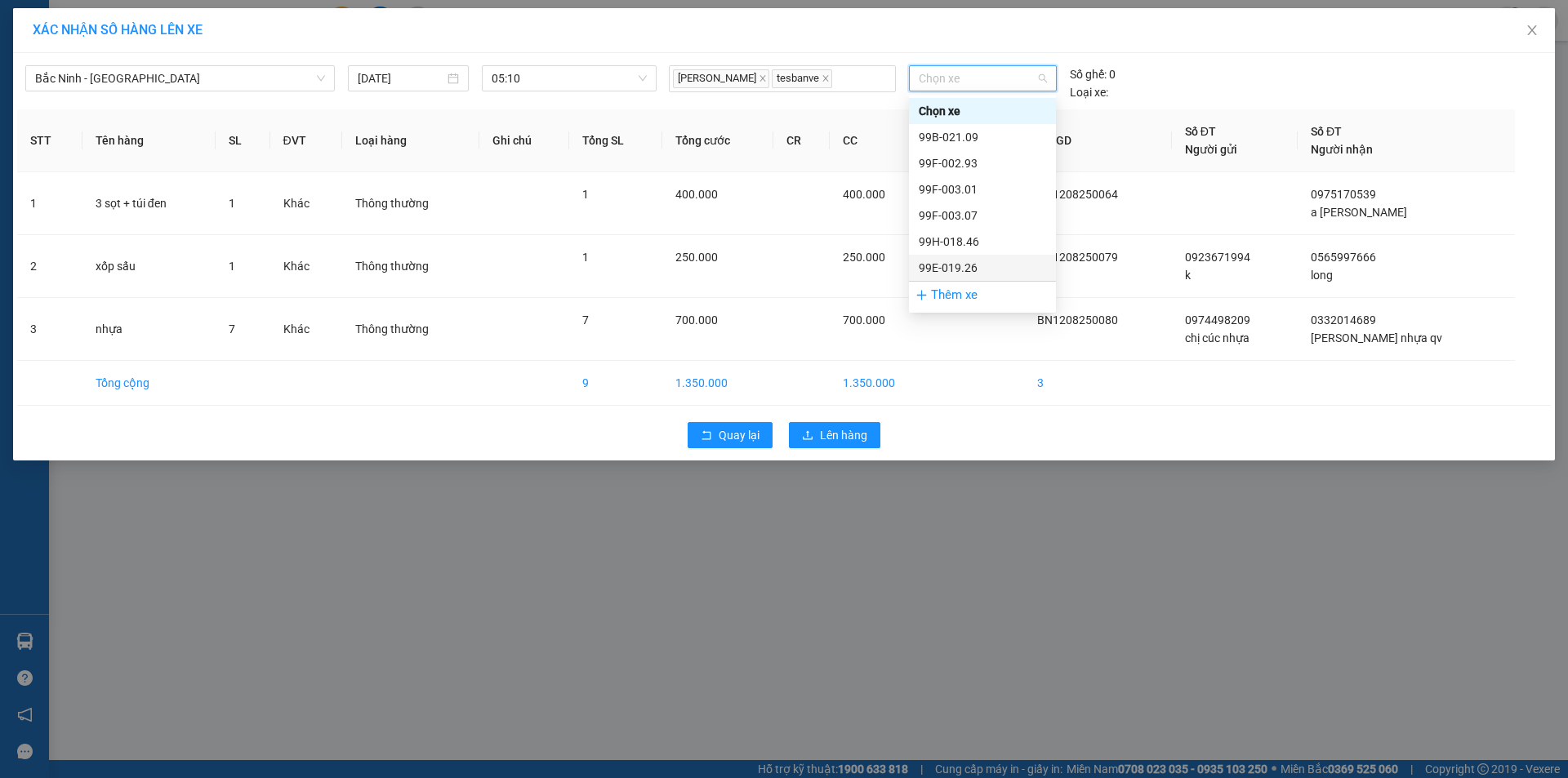
click at [971, 264] on div "99E-019.26" at bounding box center [983, 267] width 128 height 18
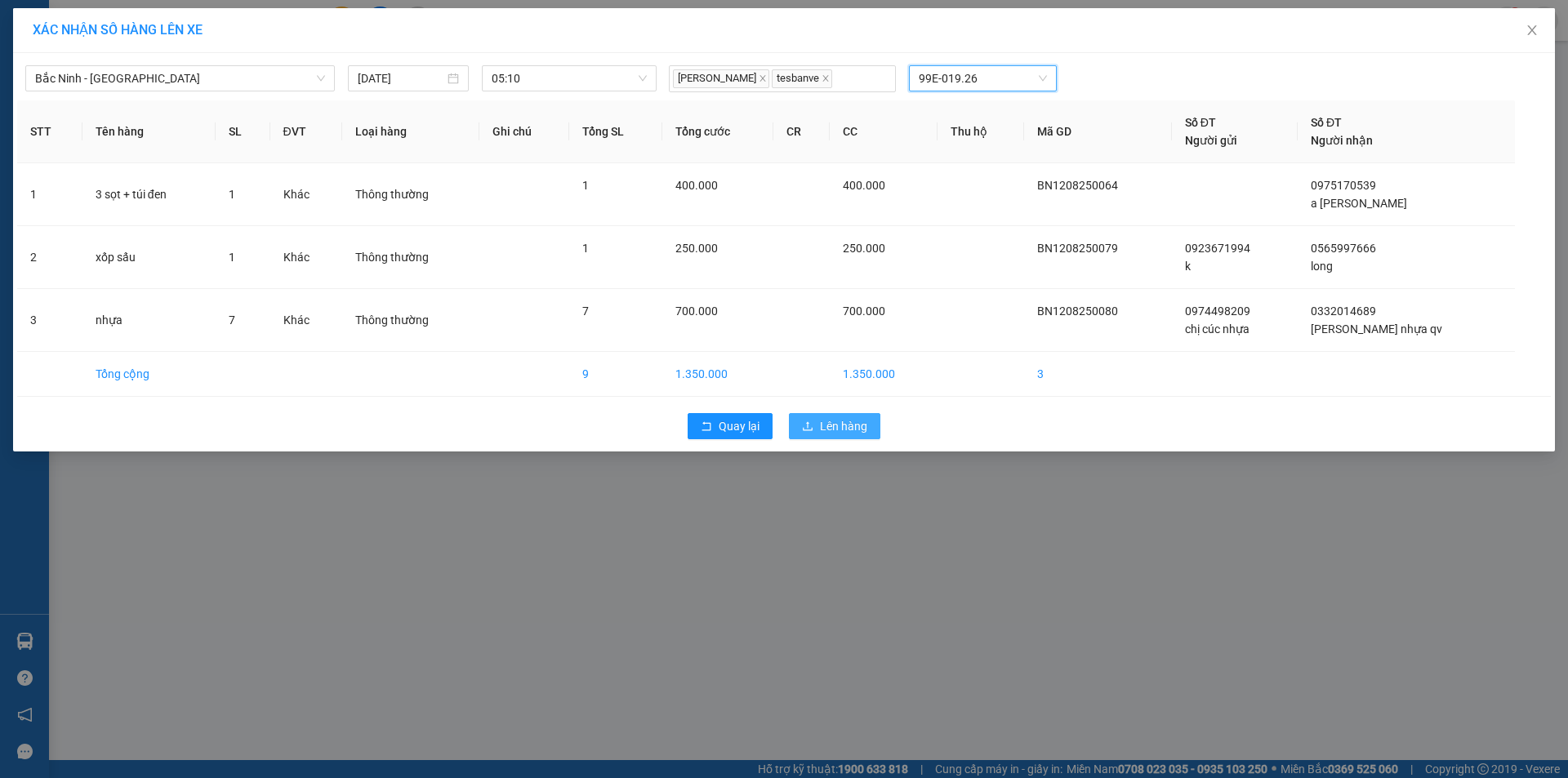
click at [833, 432] on span "Lên hàng" at bounding box center [843, 426] width 47 height 18
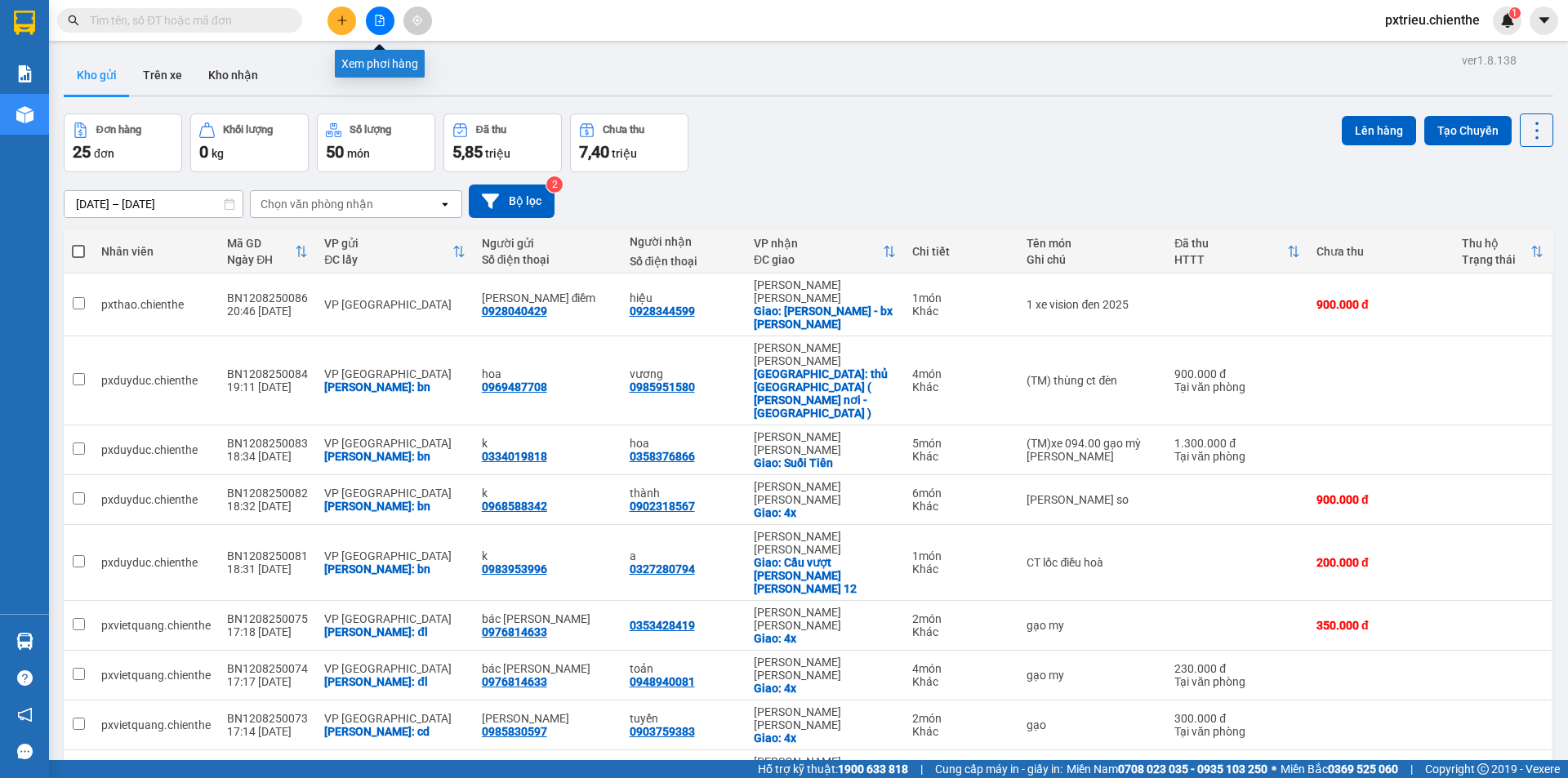
click at [385, 22] on icon "file-add" at bounding box center [379, 21] width 11 height 11
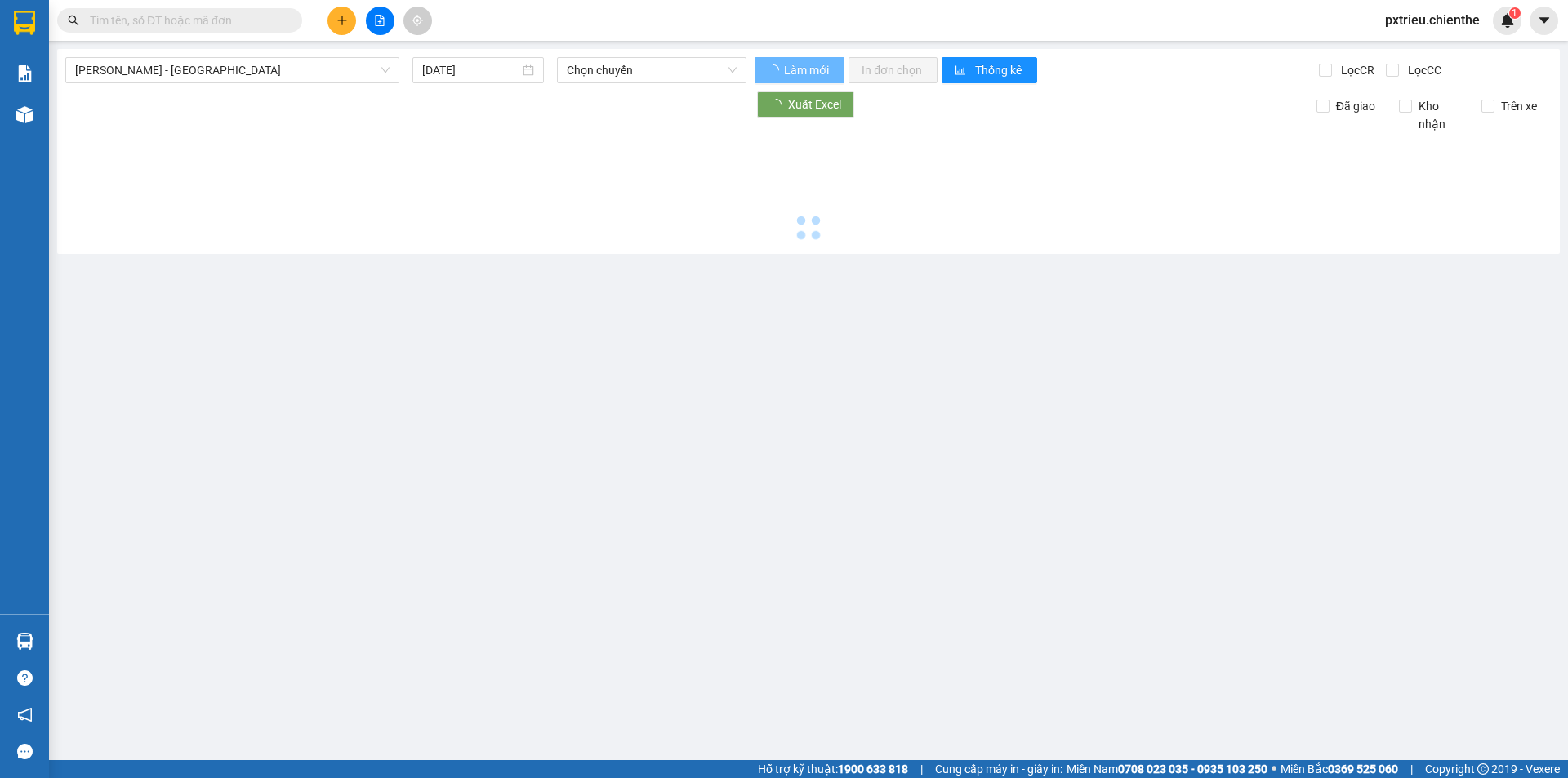
type input "[DATE]"
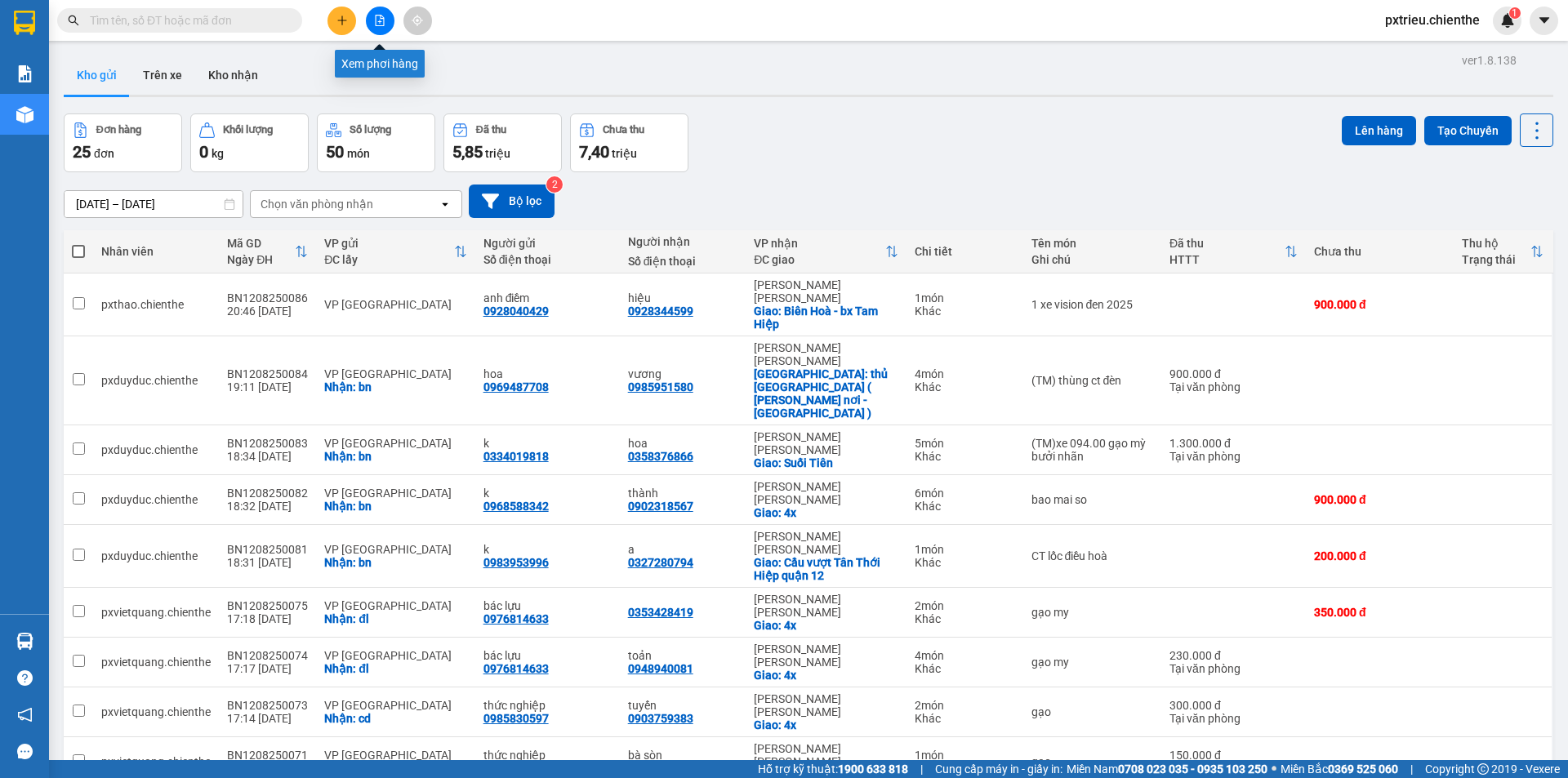
click at [387, 22] on button at bounding box center [380, 21] width 28 height 28
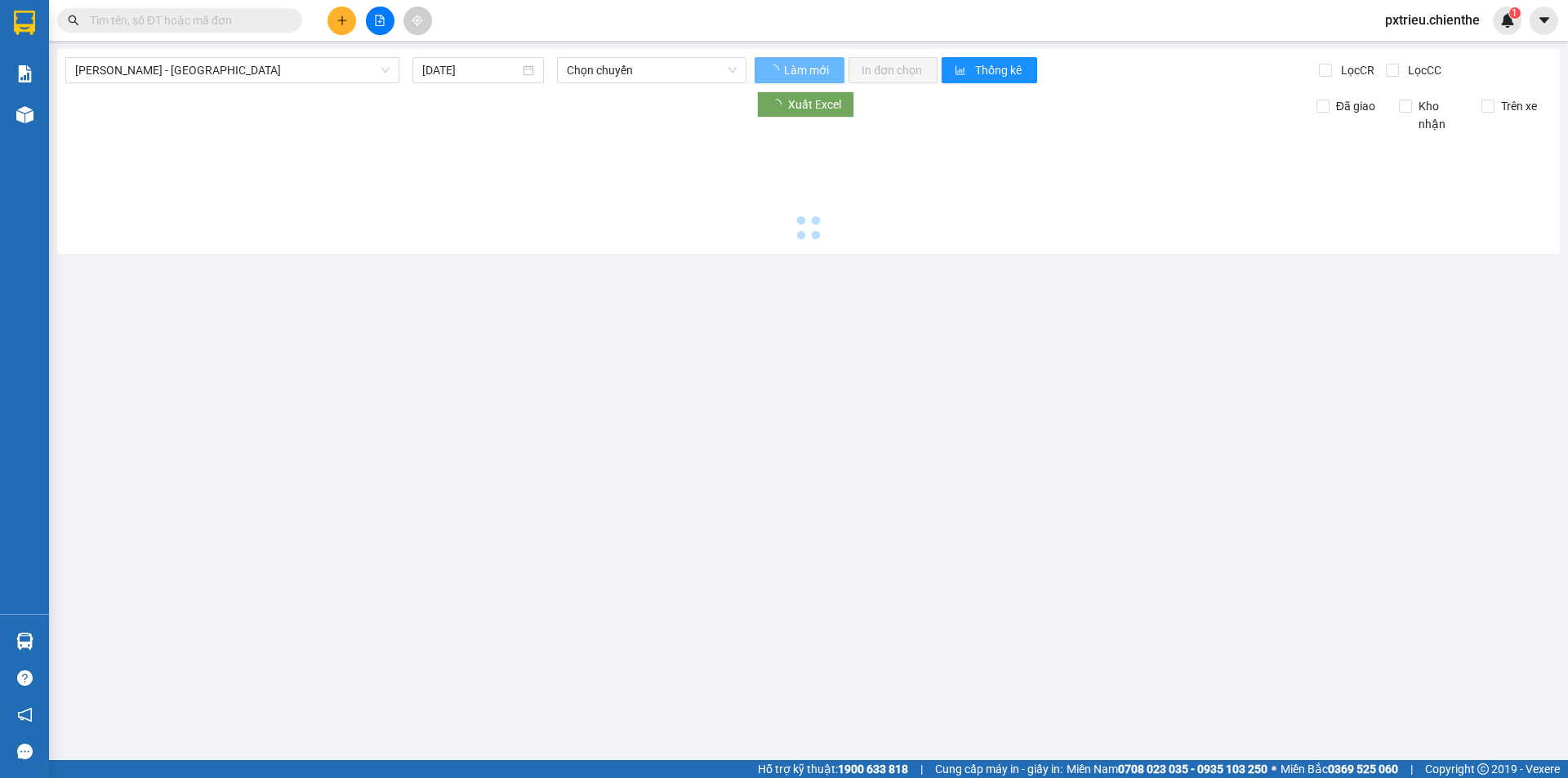
type input "[DATE]"
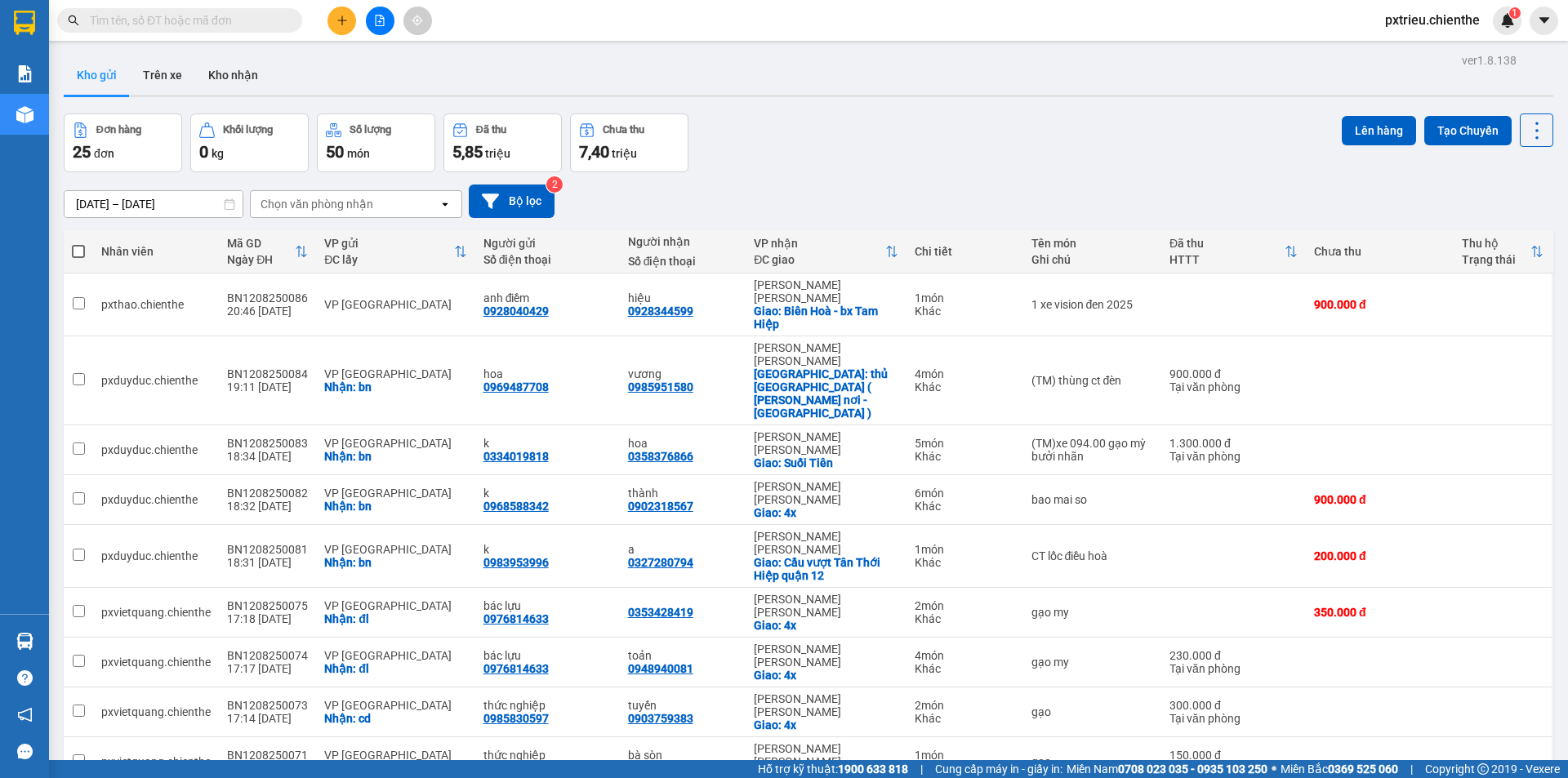
click at [379, 22] on icon "file-add" at bounding box center [379, 21] width 11 height 11
click at [372, 35] on div "Kết quả [PERSON_NAME] ( 0 ) Bộ lọc No Data pxtrieu.chienthe 1" at bounding box center [784, 20] width 1568 height 40
click at [378, 28] on button at bounding box center [380, 21] width 28 height 28
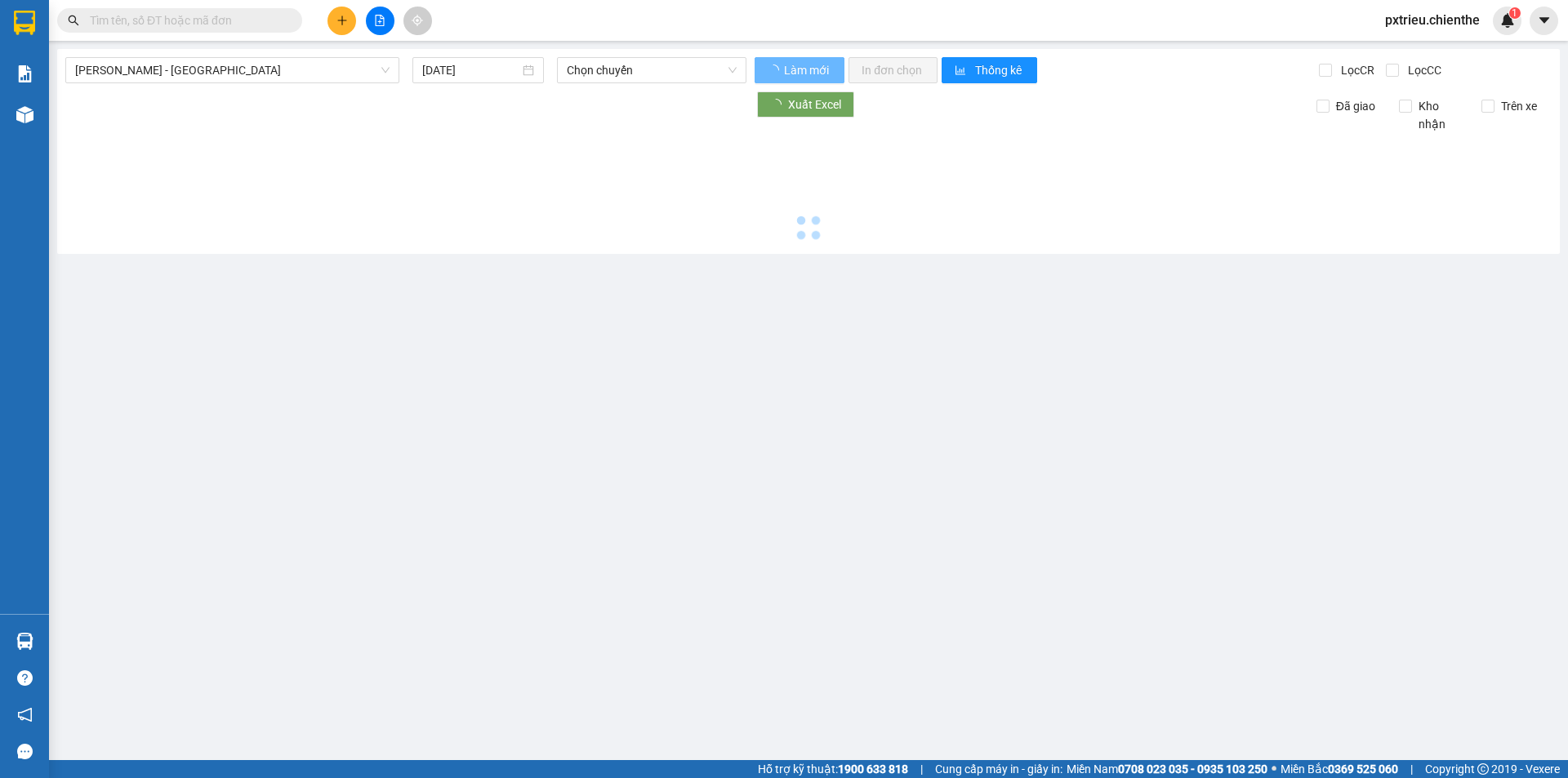
type input "[DATE]"
